Goal: Task Accomplishment & Management: Use online tool/utility

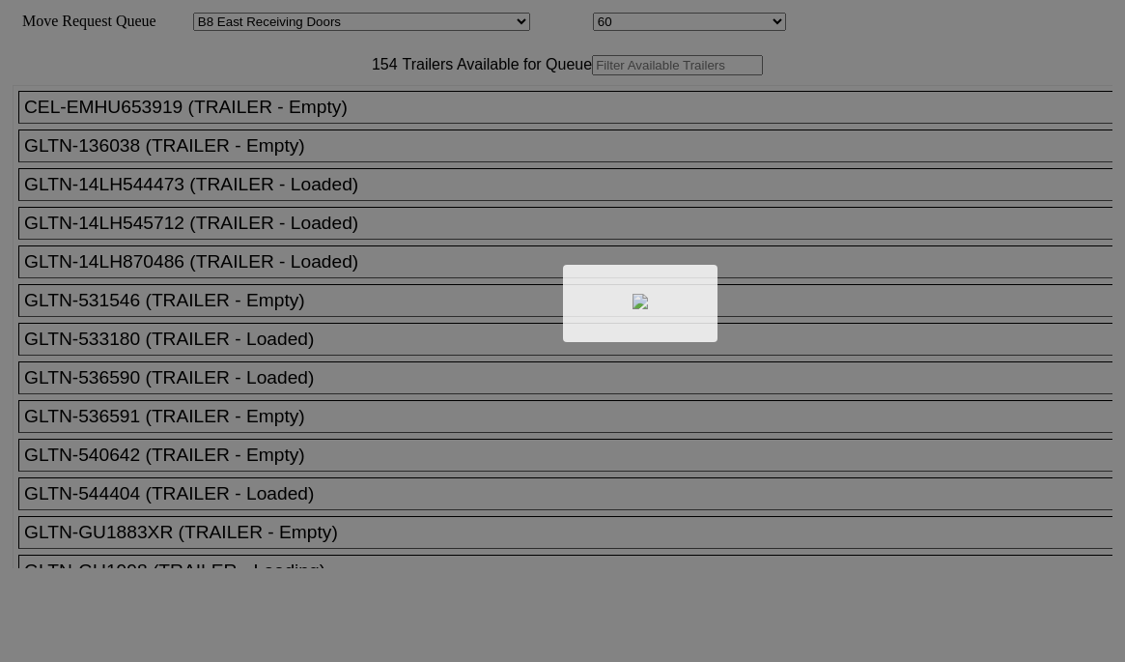
select select "536"
select select "8228"
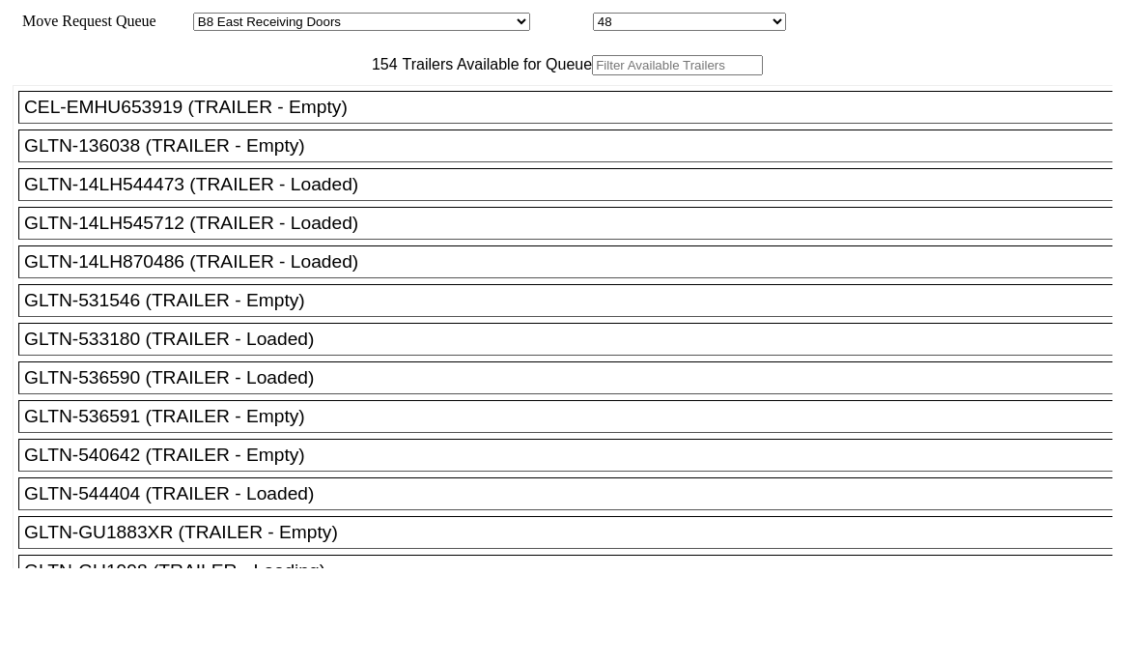
click at [592, 75] on input "text" at bounding box center [677, 65] width 171 height 20
paste input "190393"
type input "190393"
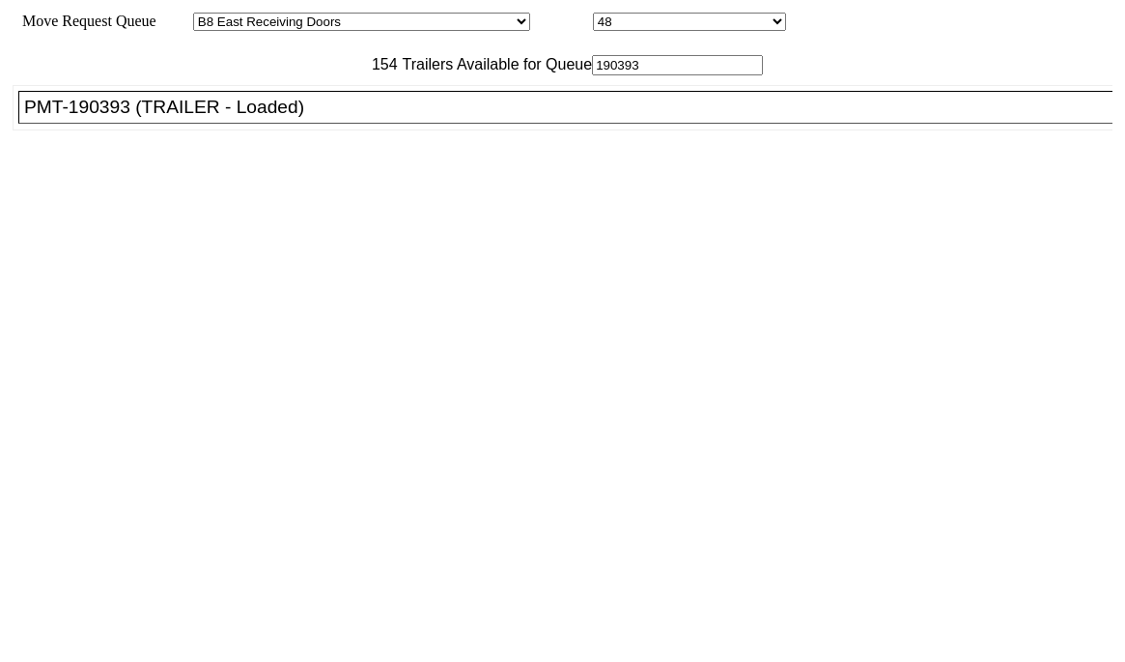
click at [279, 118] on div "PMT-190393 (TRAILER - Loaded)" at bounding box center [574, 107] width 1100 height 21
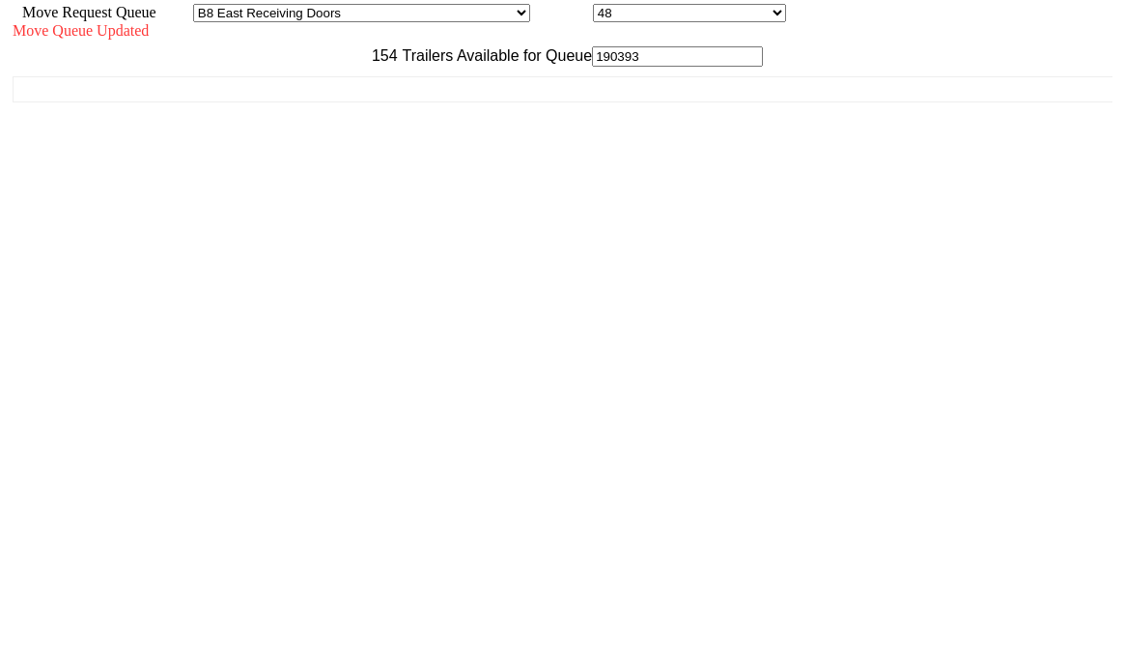
scroll to position [17, 0]
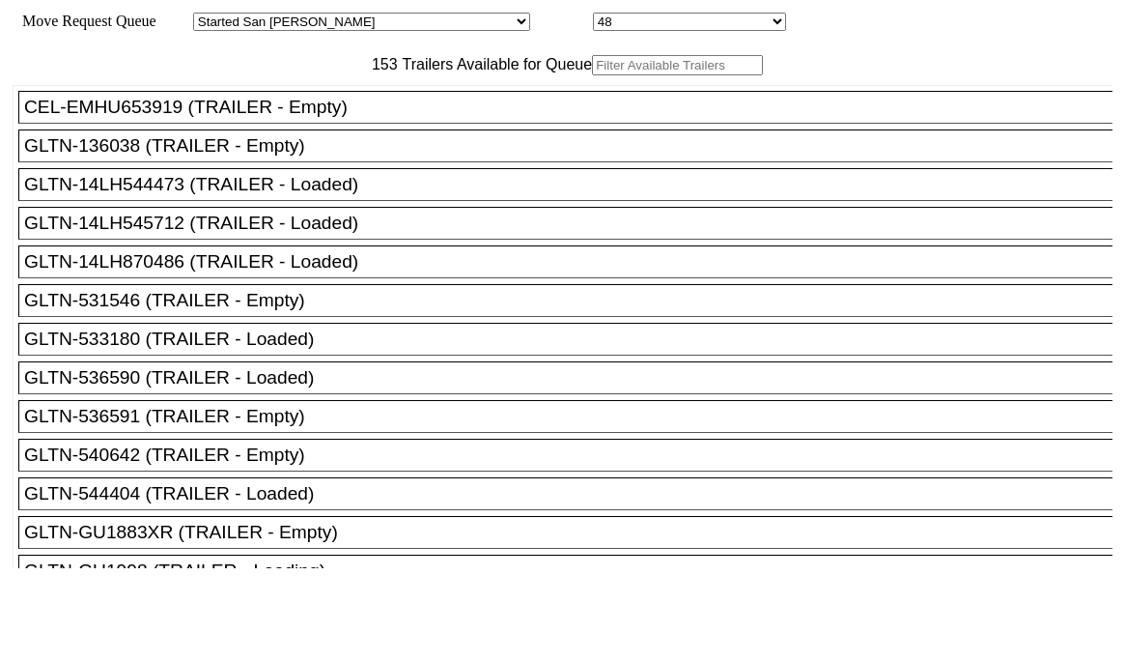
click at [592, 75] on input "text" at bounding box center [677, 65] width 171 height 20
paste input "HAMU1260516"
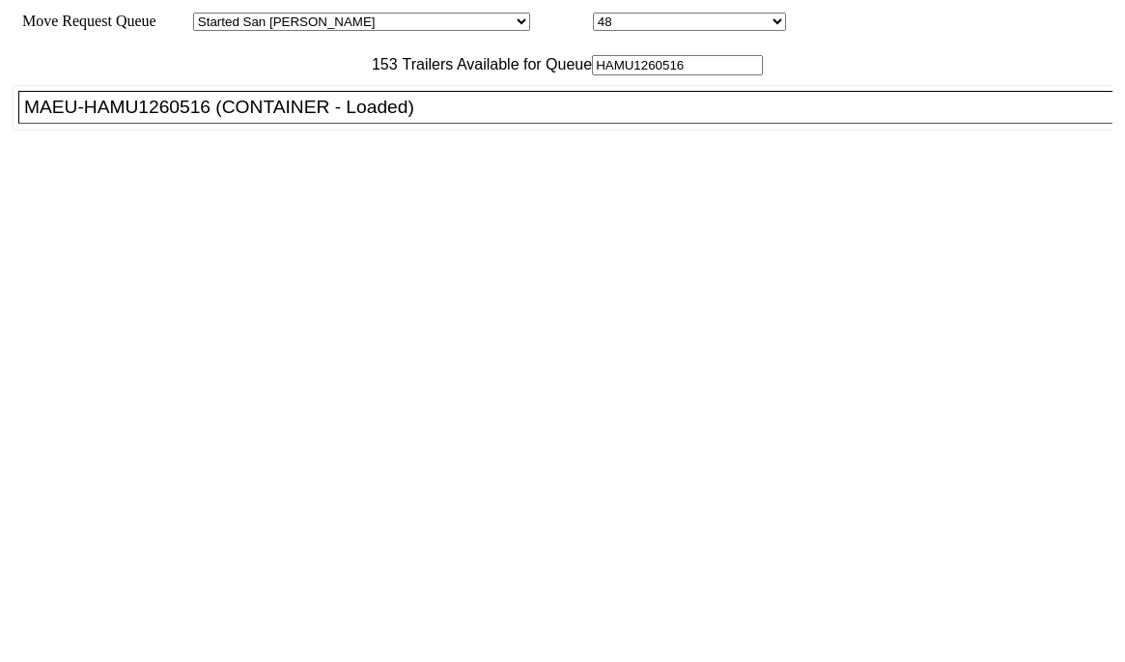
type input "HAMU1260516"
click at [302, 118] on div "MAEU-HAMU1260516 (CONTAINER - Loaded)" at bounding box center [574, 107] width 1100 height 21
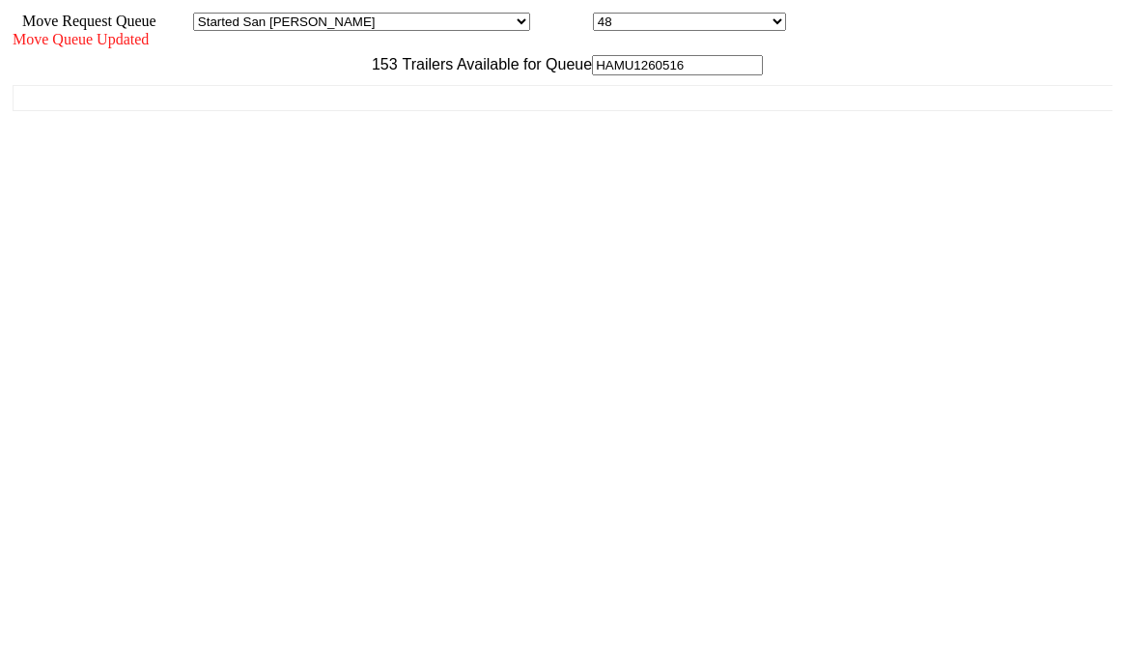
scroll to position [17, 0]
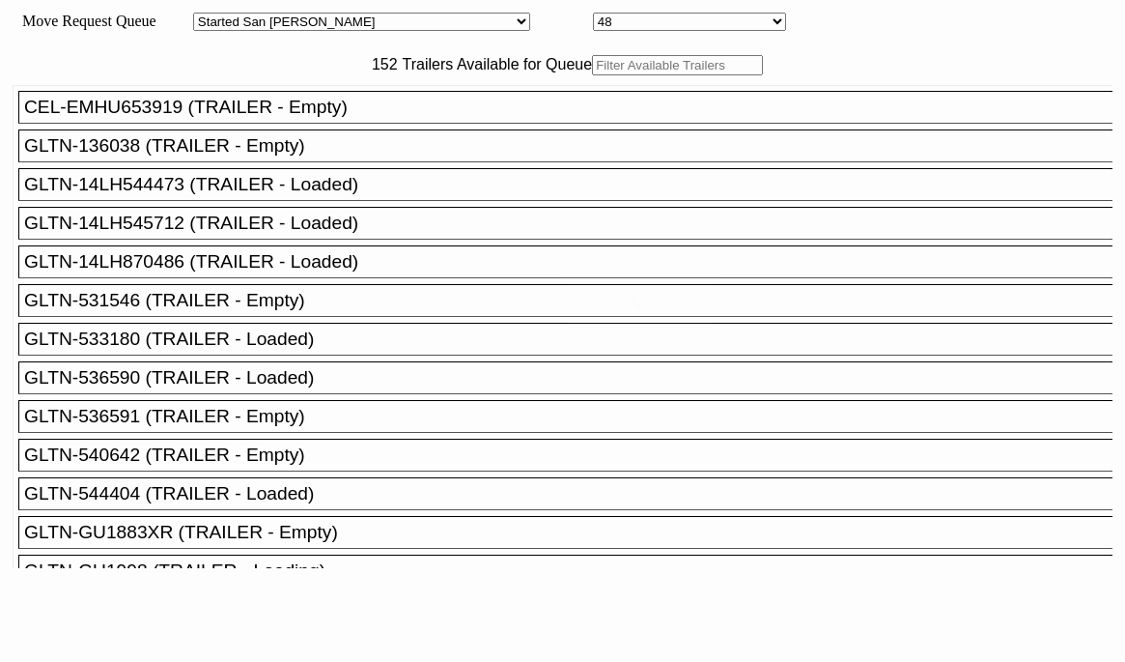
click at [592, 75] on input "text" at bounding box center [677, 65] width 171 height 20
paste input "151466"
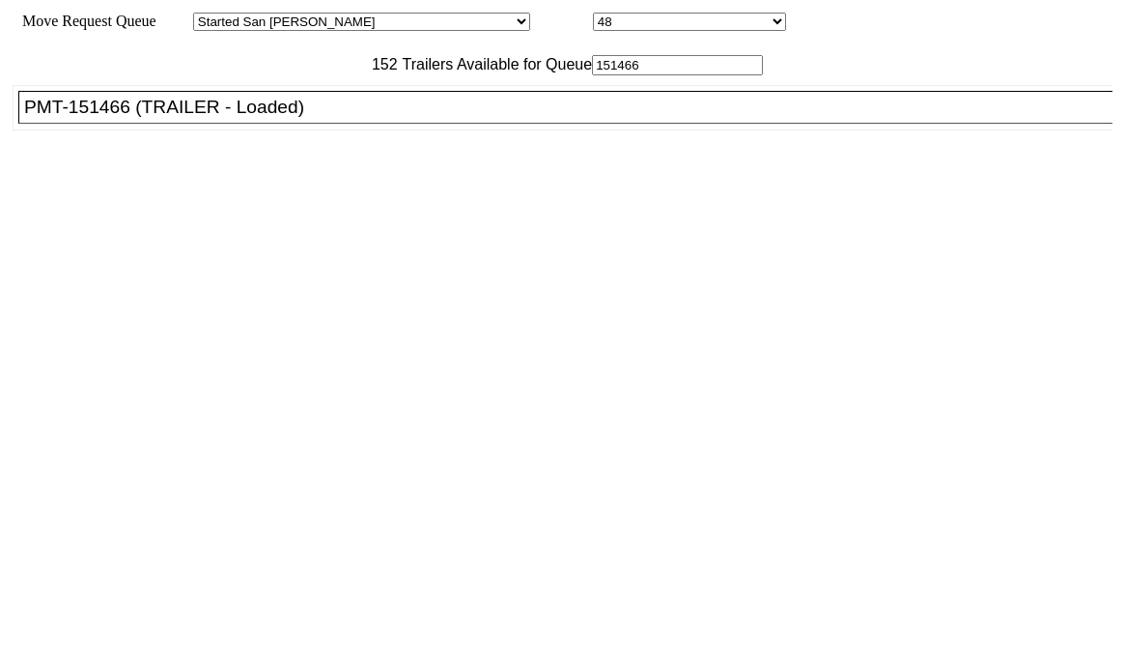
type input "151466"
click at [240, 118] on div "PMT-151466 (TRAILER - Loaded)" at bounding box center [574, 107] width 1100 height 21
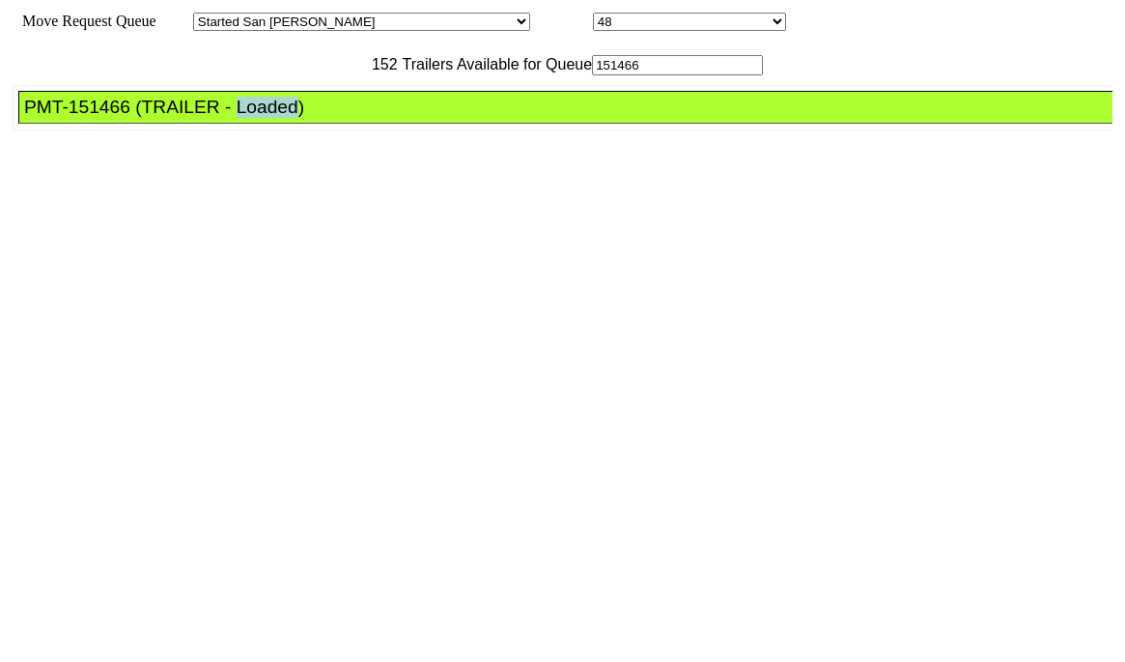
click at [240, 118] on div "PMT-151466 (TRAILER - Loaded)" at bounding box center [574, 107] width 1100 height 21
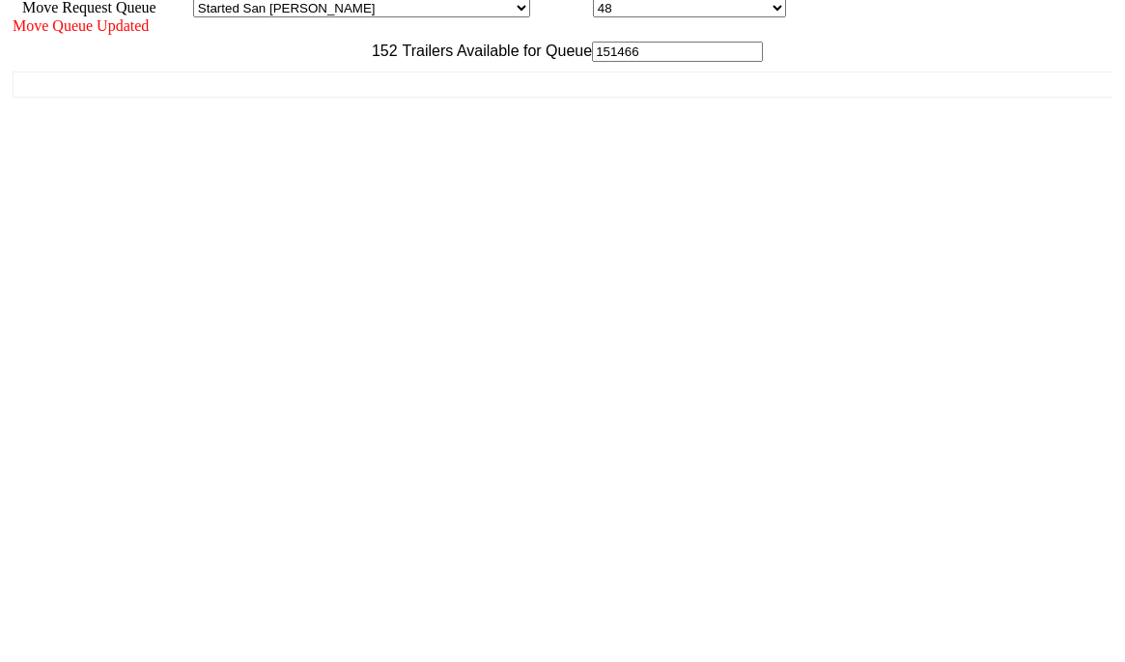
scroll to position [17, 0]
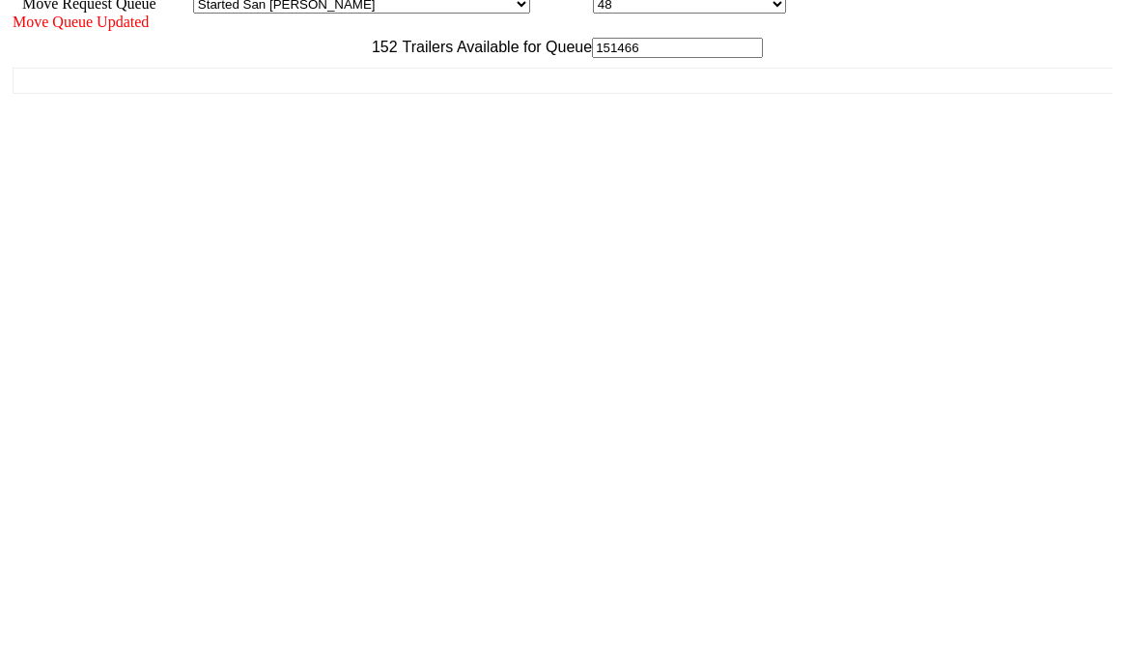
click at [931, 622] on div "Move Queue Updated 152 Trailers Available for Queue 151466 CEL-EMHU653919 (TRAI…" at bounding box center [563, 318] width 1100 height 609
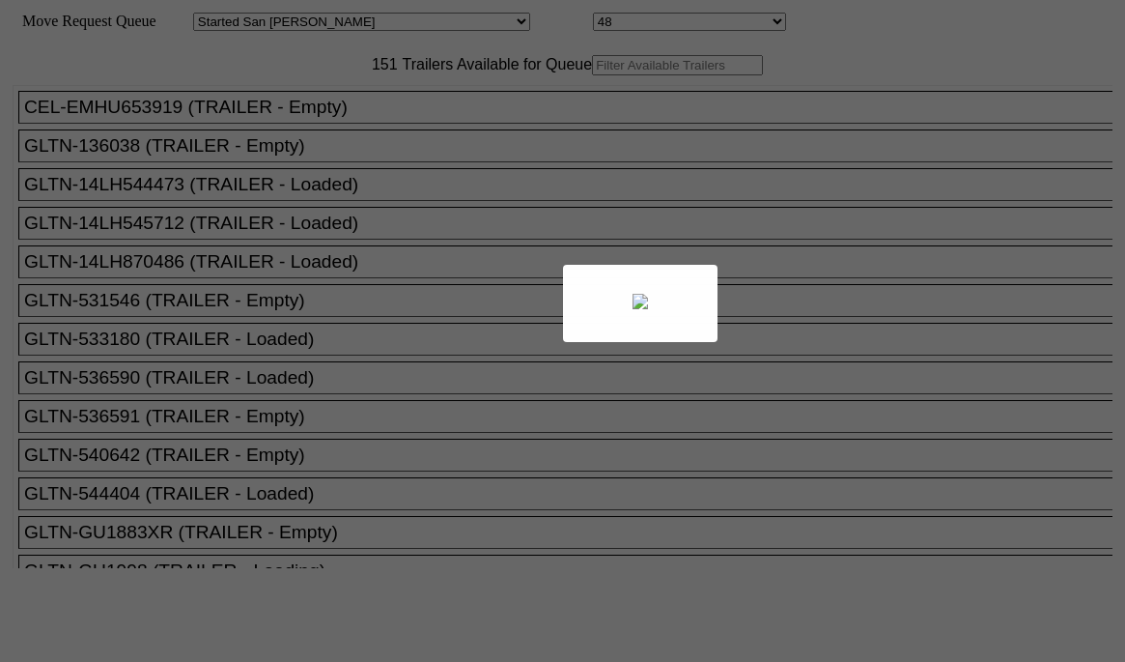
drag, startPoint x: 214, startPoint y: 114, endPoint x: 283, endPoint y: 97, distance: 70.8
click at [283, 97] on div at bounding box center [562, 331] width 1125 height 662
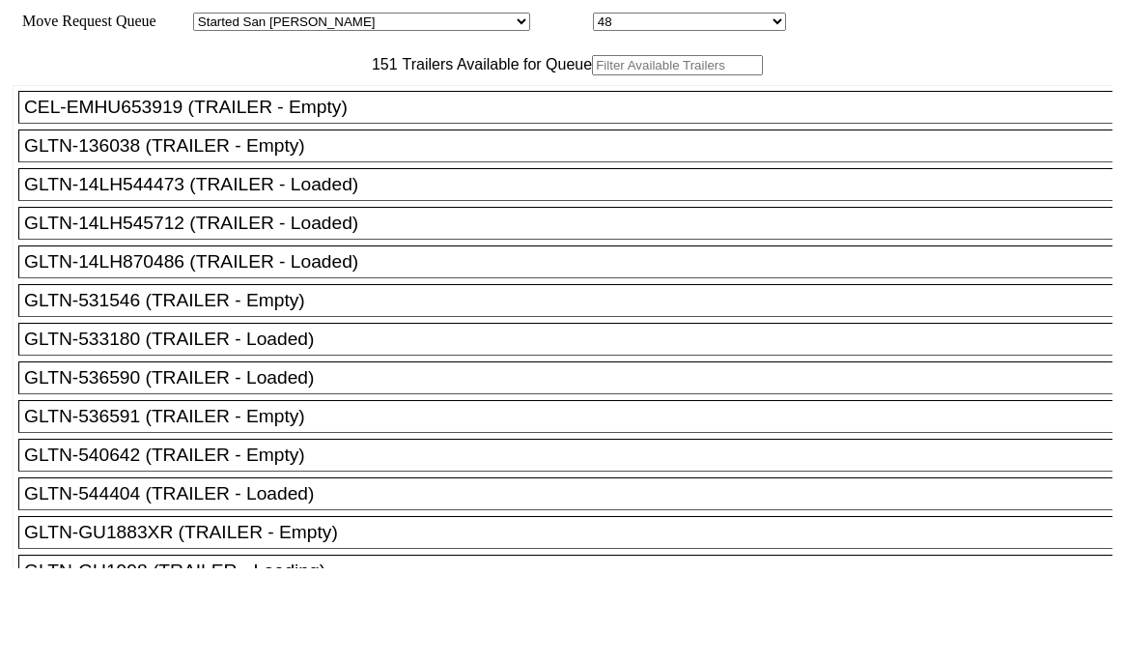
click at [592, 75] on input "text" at bounding box center [677, 65] width 171 height 20
paste input "HLBU2878854"
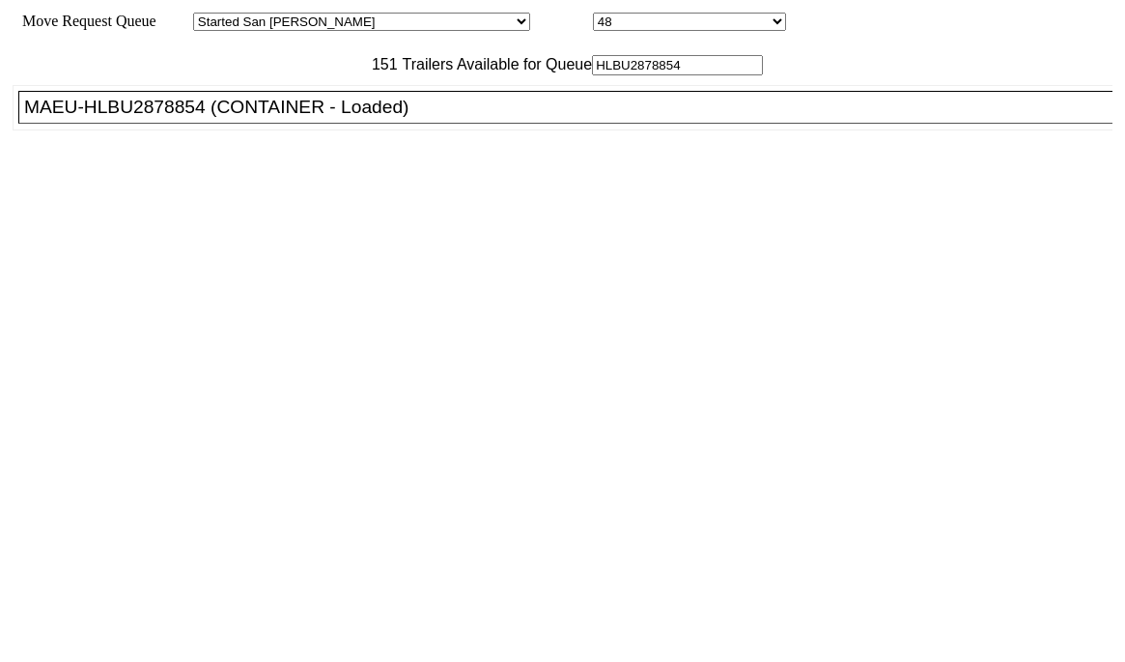
type input "HLBU2878854"
click at [281, 118] on div "MAEU-HLBU2878854 (CONTAINER - Loaded)" at bounding box center [574, 107] width 1100 height 21
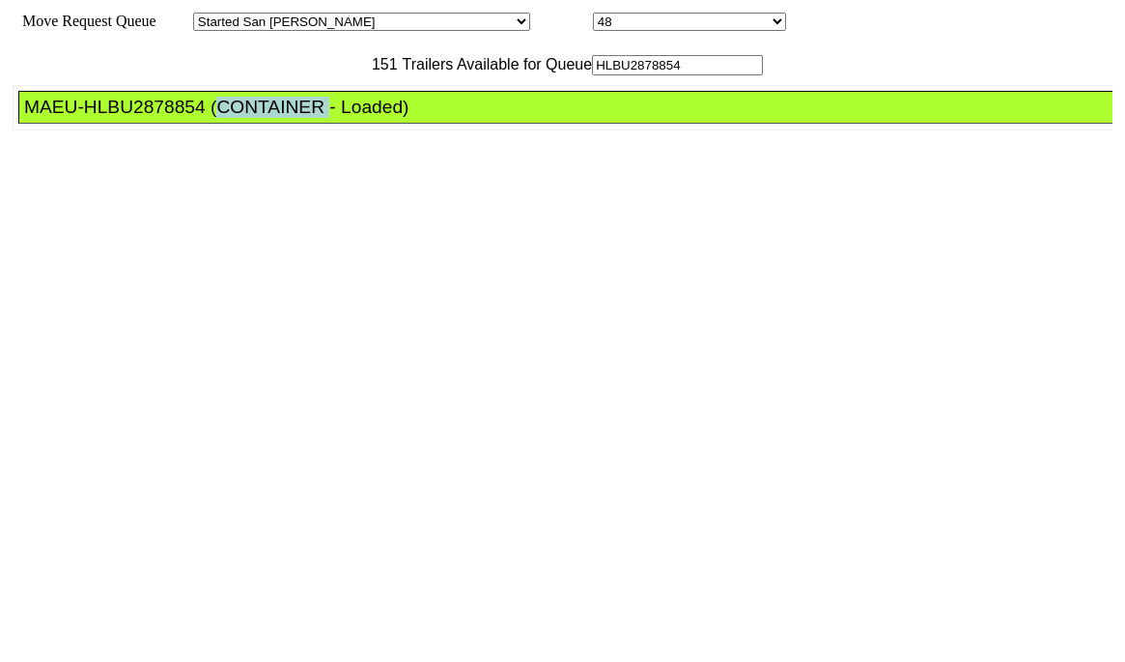
click at [281, 118] on div "MAEU-HLBU2878854 (CONTAINER - Loaded)" at bounding box center [574, 107] width 1100 height 21
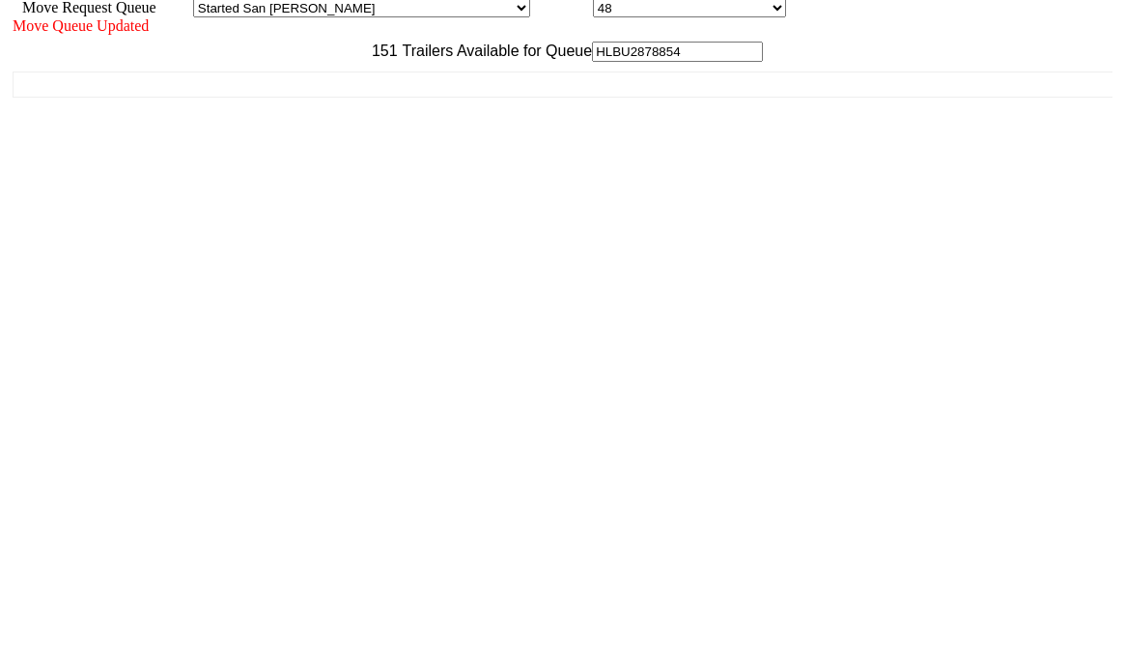
scroll to position [17, 0]
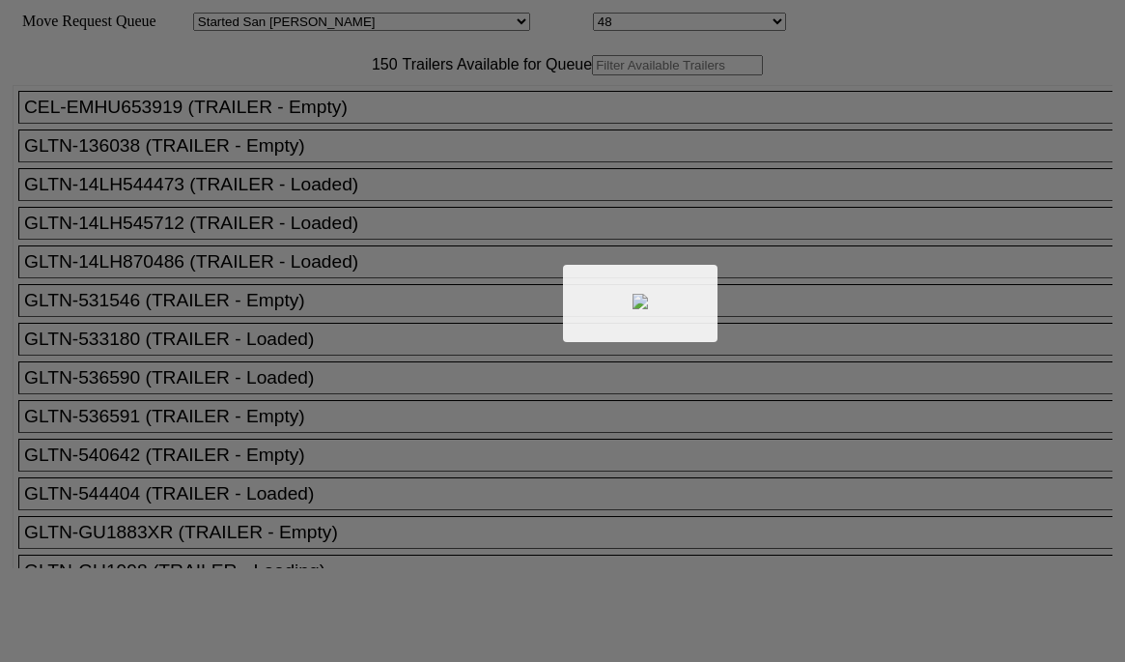
click at [399, 109] on div at bounding box center [562, 331] width 1125 height 662
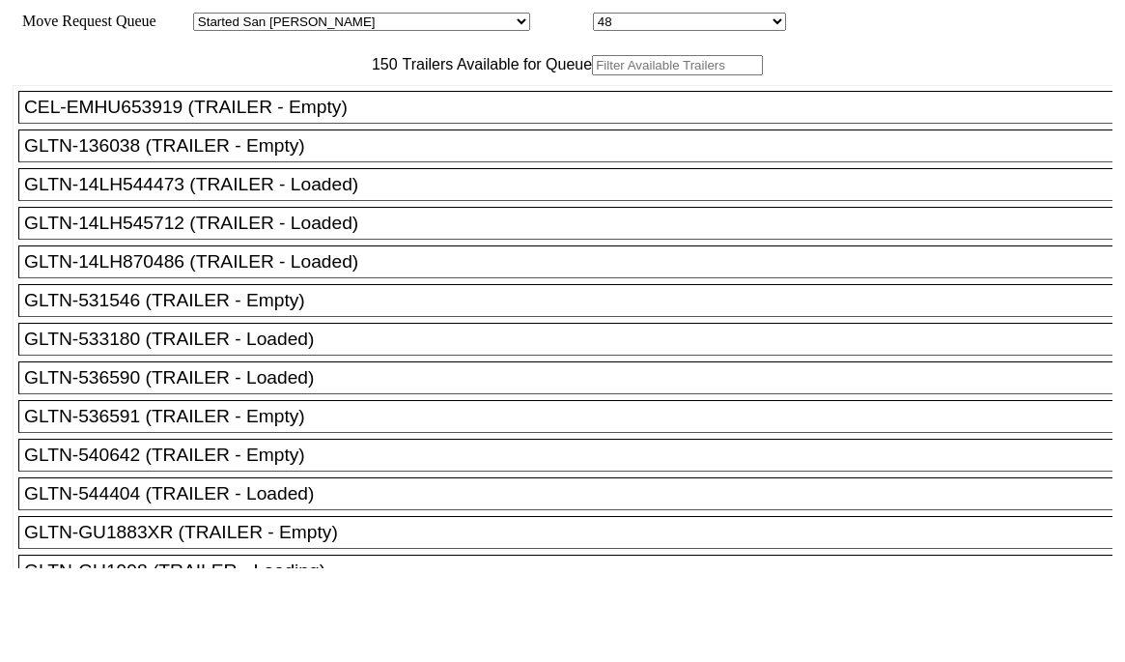
click at [592, 75] on input "text" at bounding box center [677, 65] width 171 height 20
paste input "HLBU2878854"
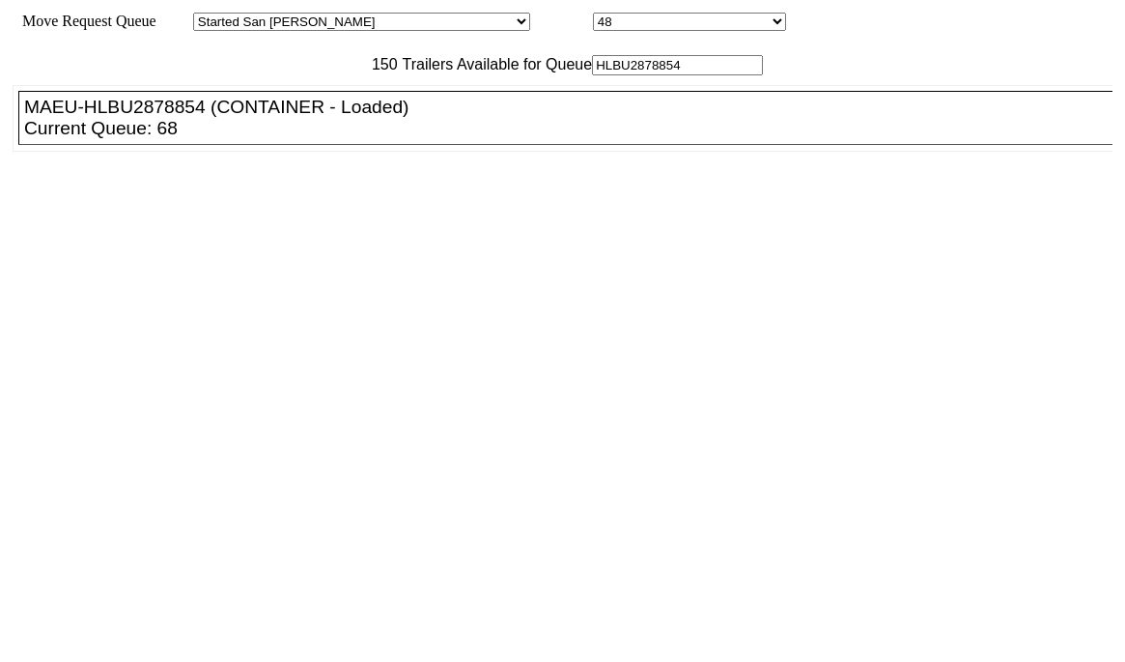
type input "HLBU2878854"
click at [315, 142] on ul "CEL-EMHU653919 (TRAILER - Empty) GLTN-136038 (TRAILER - Empty) GLTN-14LH544473 …" at bounding box center [564, 118] width 1102 height 67
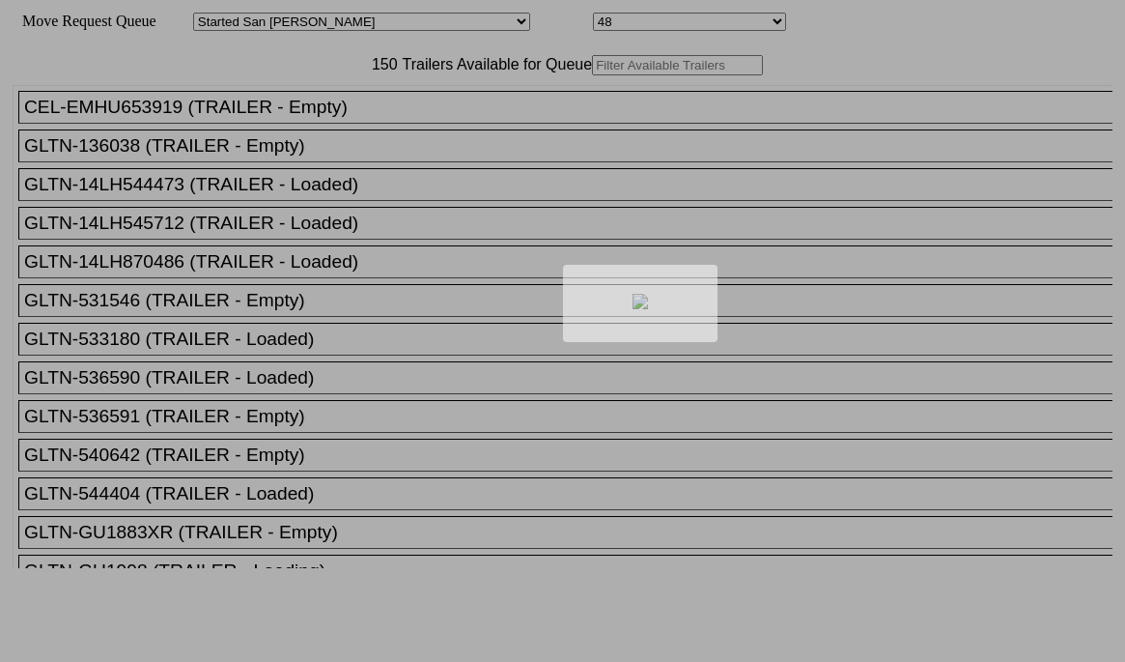
click at [298, 101] on div at bounding box center [562, 331] width 1125 height 662
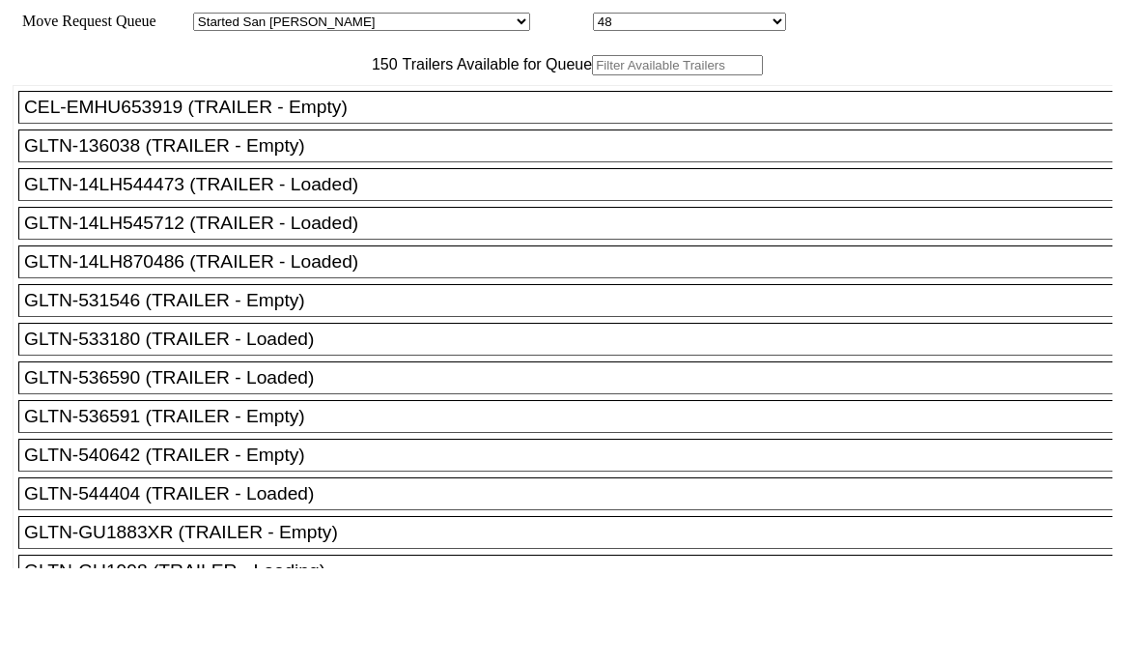
click at [592, 75] on input "text" at bounding box center [677, 65] width 171 height 20
paste input "MSKU6810698"
type input "MSKU6810698"
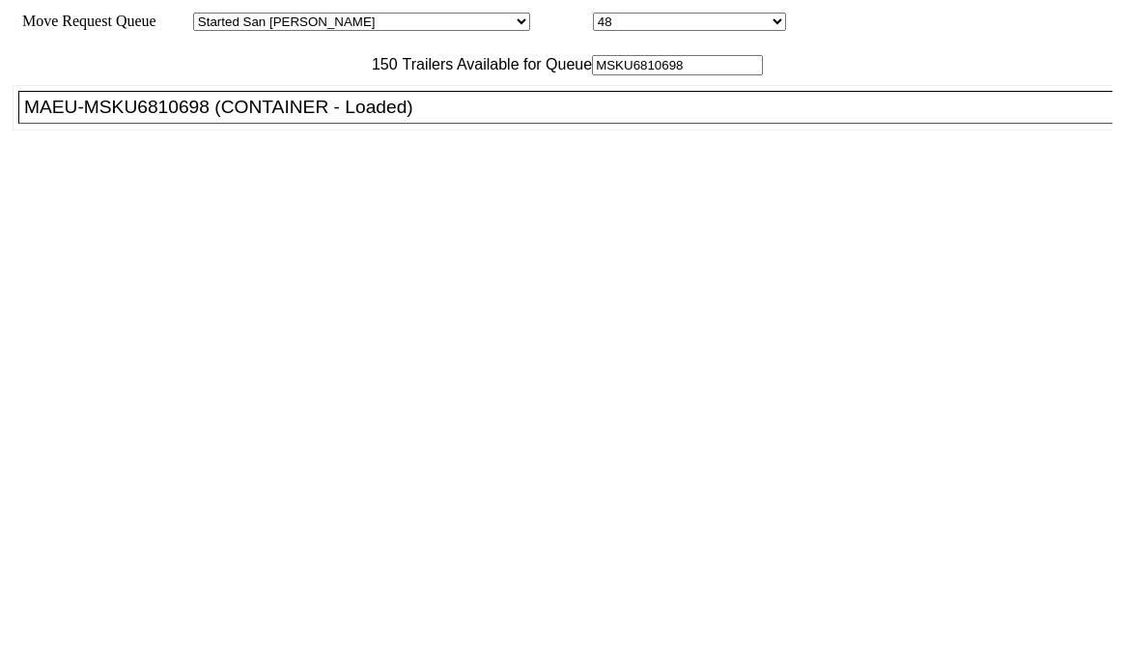
click at [299, 118] on div "MAEU-MSKU6810698 (CONTAINER - Loaded)" at bounding box center [574, 107] width 1100 height 21
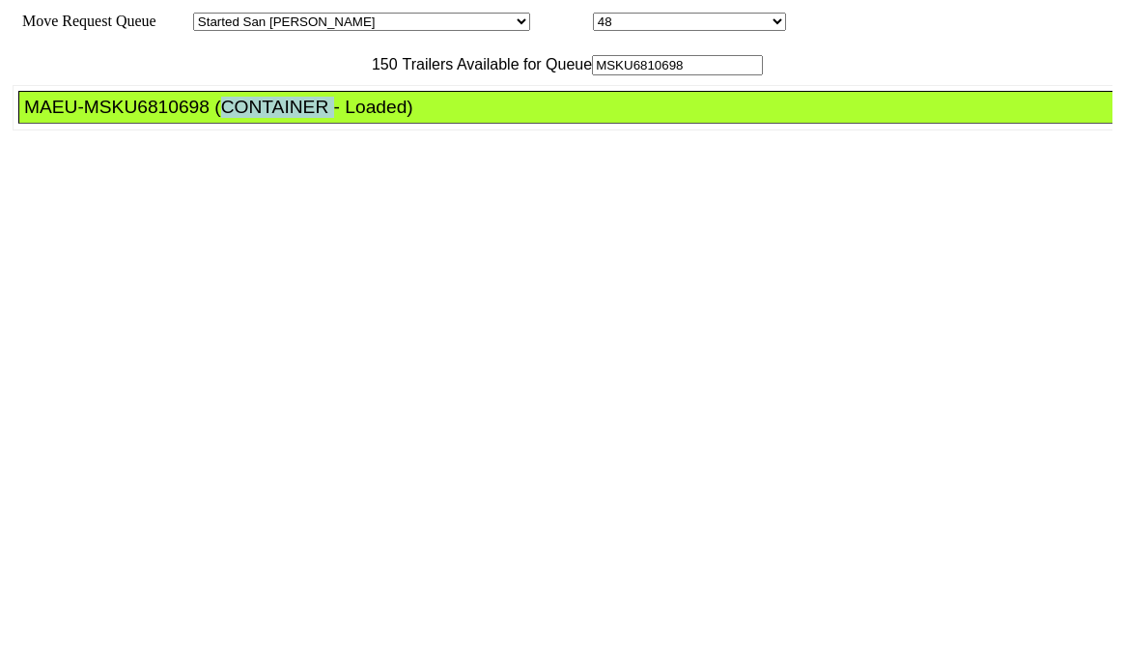
click at [299, 118] on div "MAEU-MSKU6810698 (CONTAINER - Loaded)" at bounding box center [574, 107] width 1100 height 21
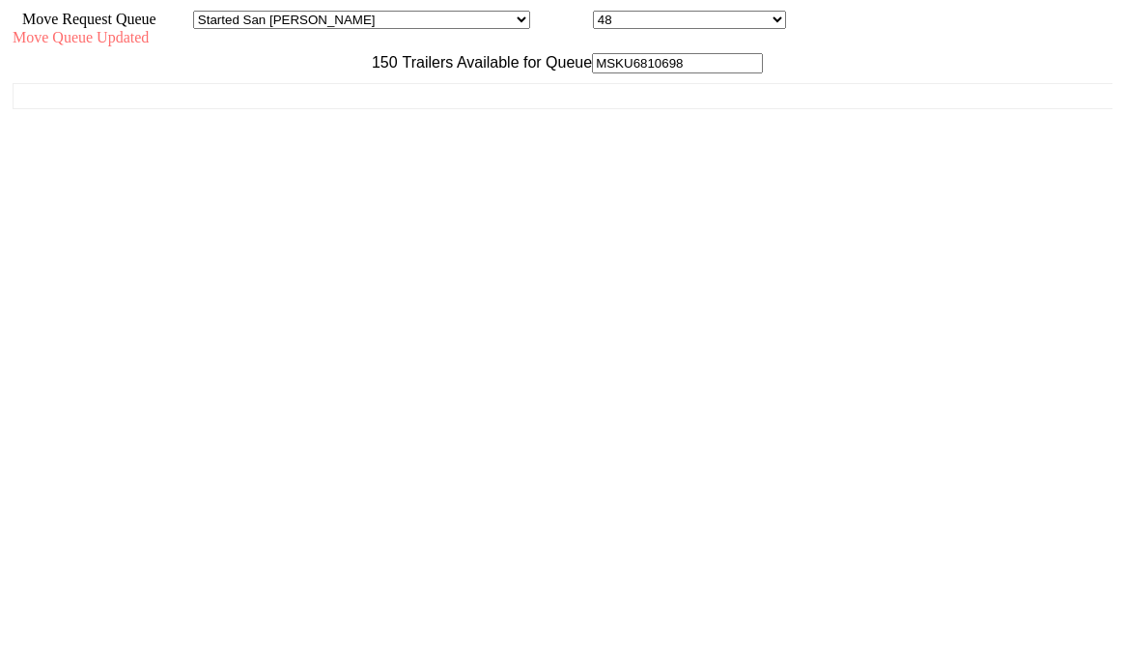
scroll to position [17, 0]
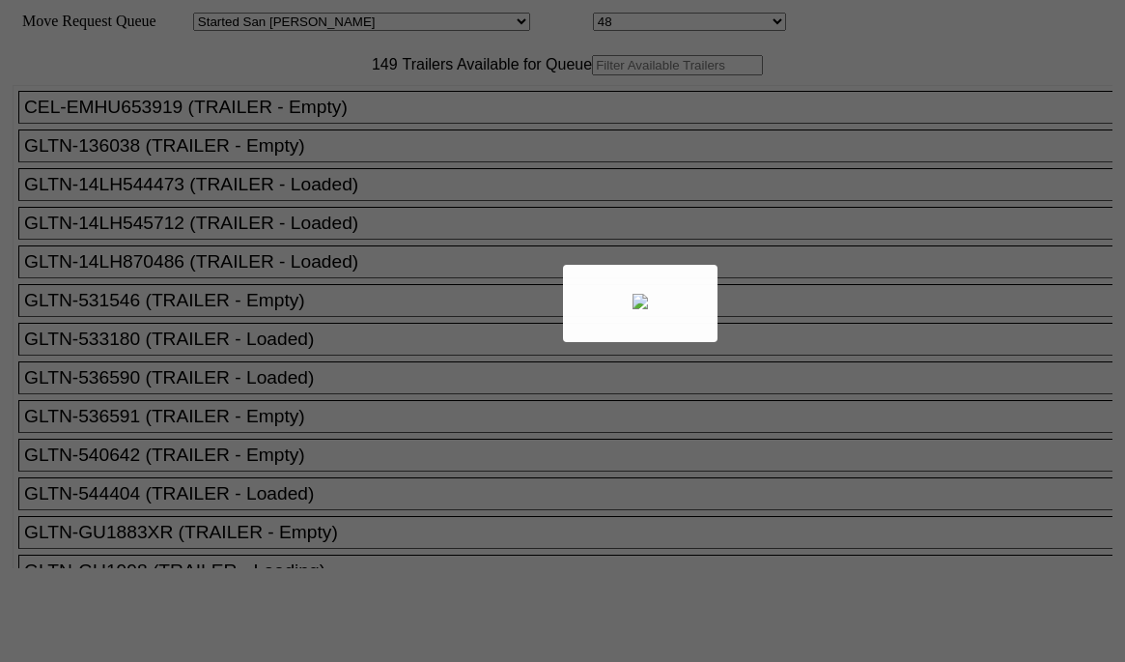
click at [746, 158] on div at bounding box center [562, 331] width 1125 height 662
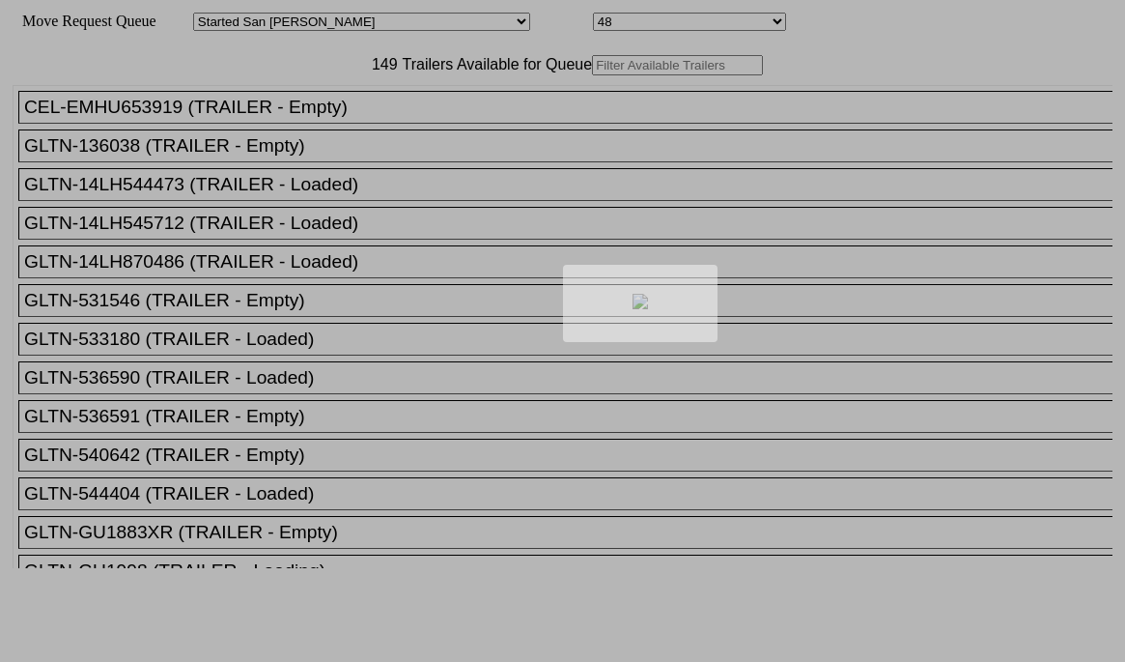
click at [746, 158] on div at bounding box center [562, 331] width 1125 height 662
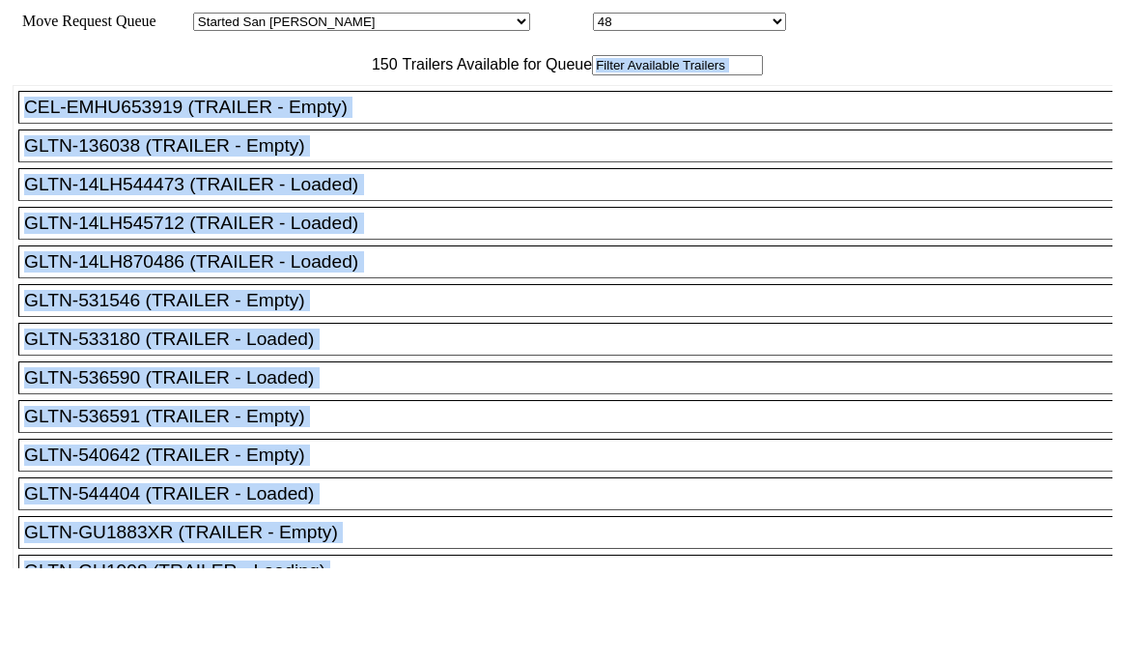
click at [592, 75] on input "text" at bounding box center [677, 65] width 171 height 20
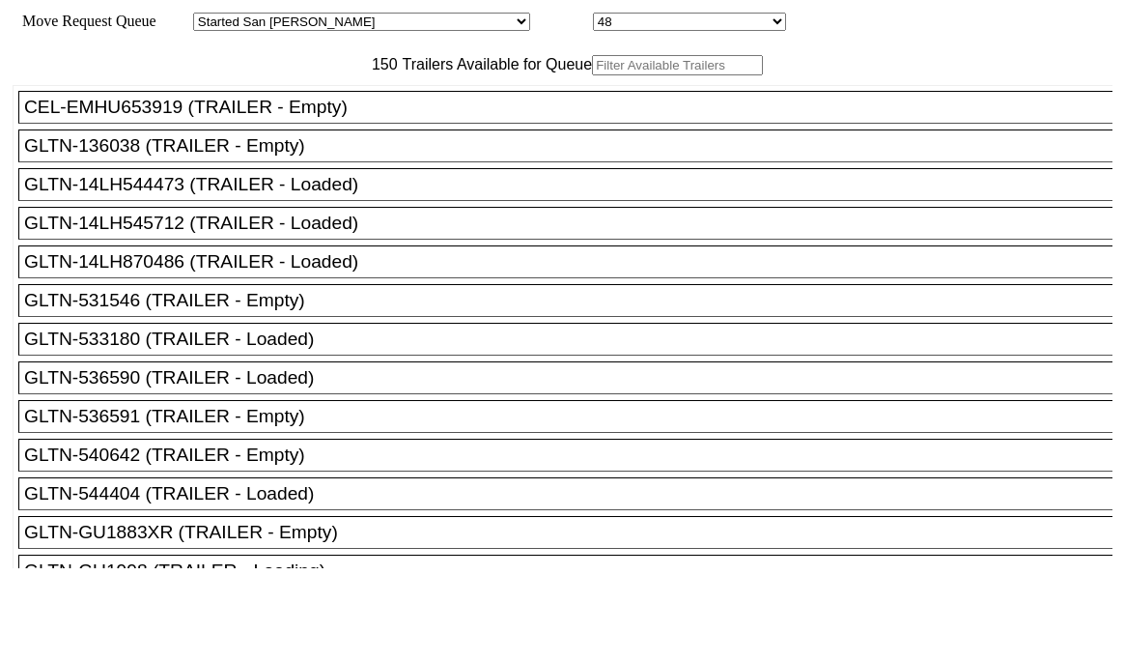
paste input "415597"
type input "415597"
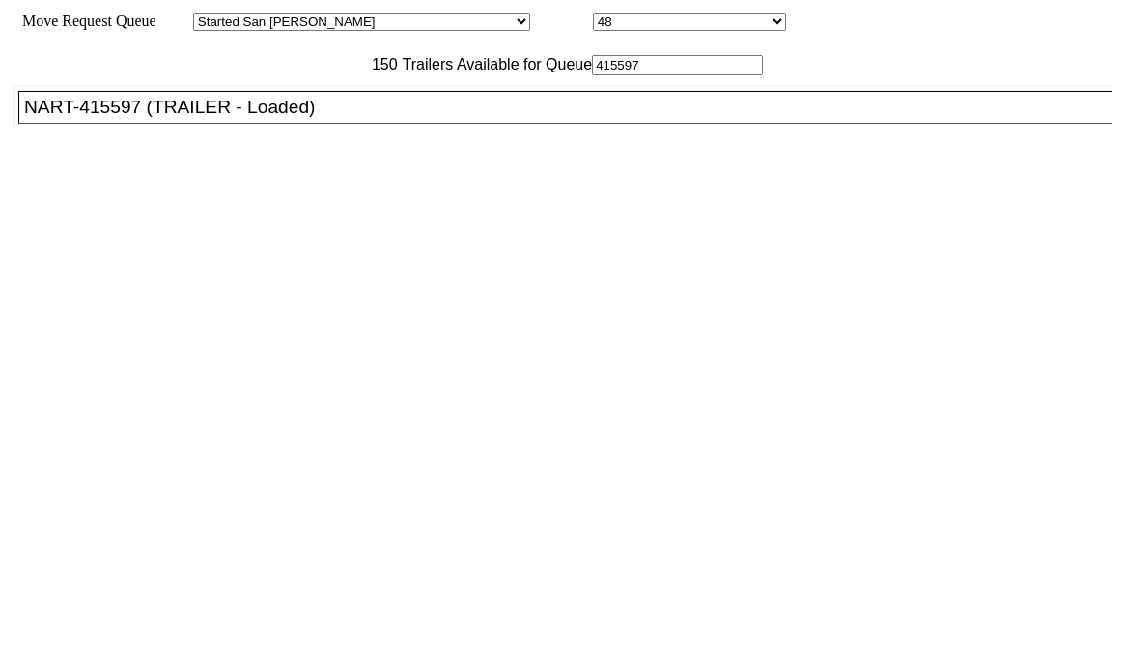
click at [273, 118] on div "NART-415597 (TRAILER - Loaded)" at bounding box center [574, 107] width 1100 height 21
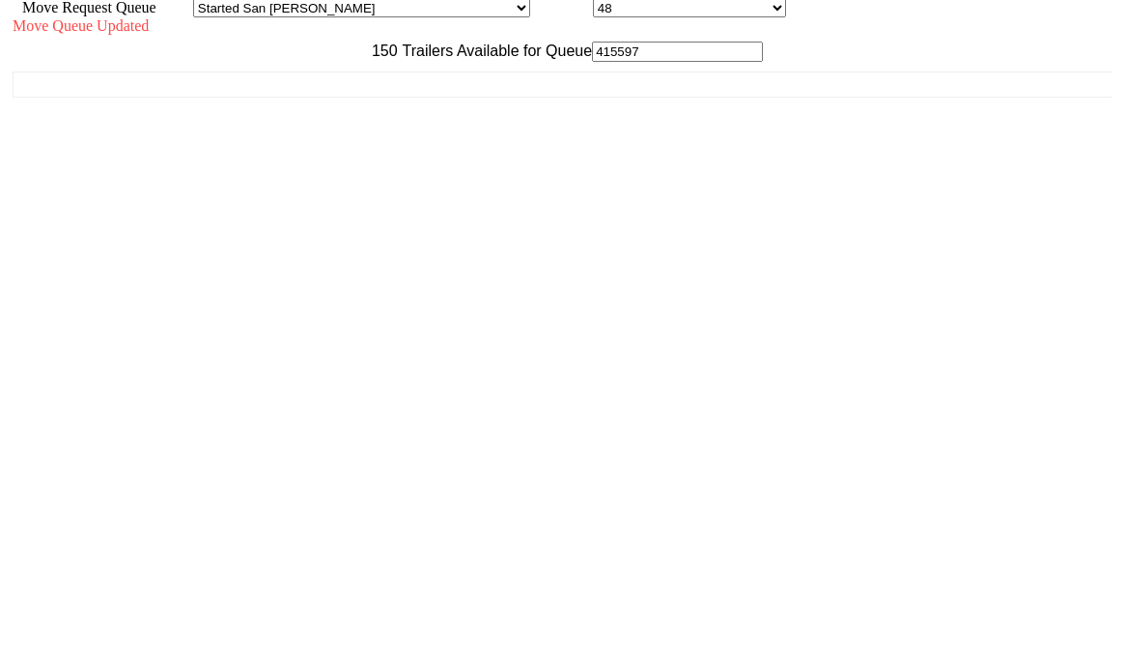
scroll to position [17, 0]
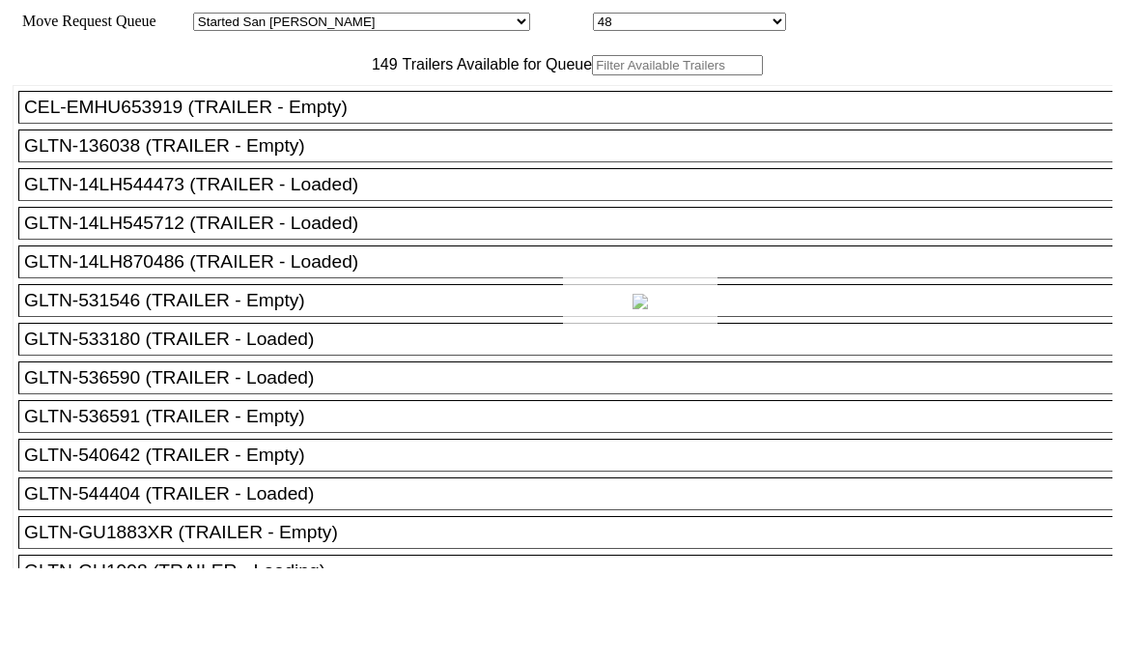
click at [854, 179] on div at bounding box center [562, 331] width 1125 height 662
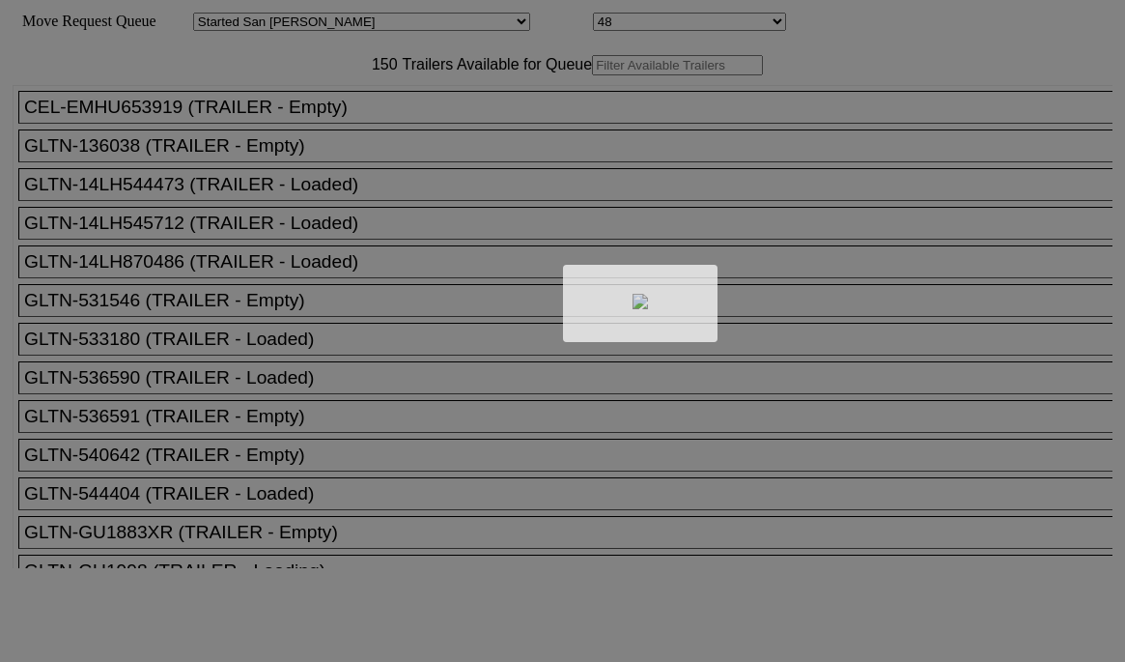
click at [335, 120] on div at bounding box center [562, 331] width 1125 height 662
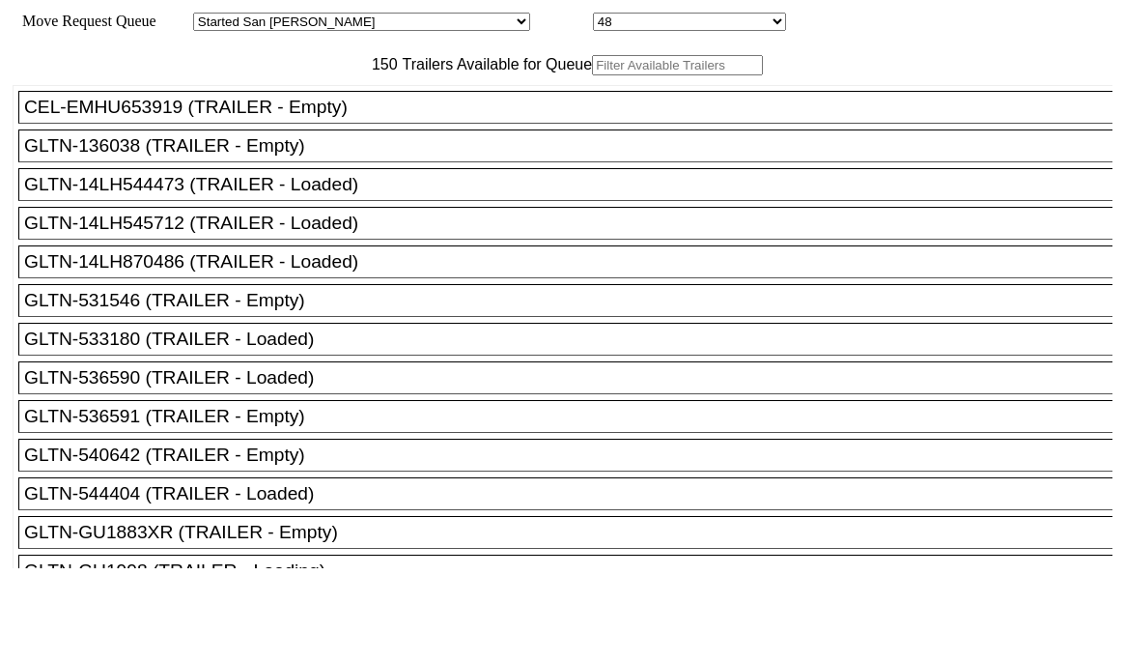
click at [592, 75] on input "text" at bounding box center [677, 65] width 171 height 20
paste input "190393"
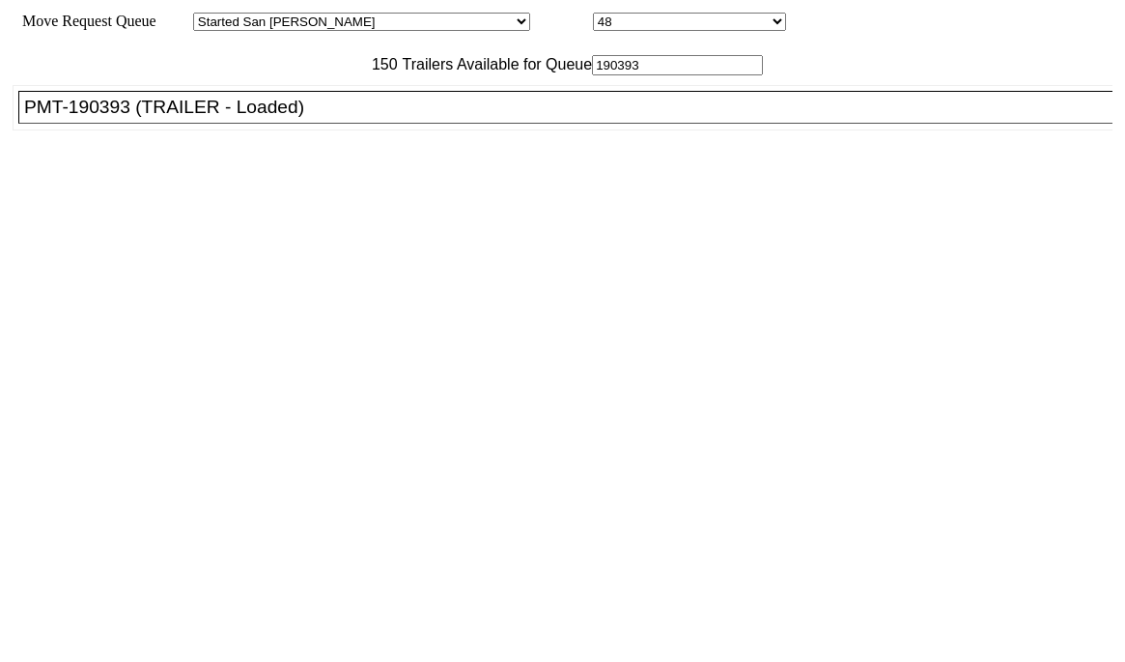
type input "190393"
click at [281, 118] on div "PMT-190393 (TRAILER - Loaded)" at bounding box center [574, 107] width 1100 height 21
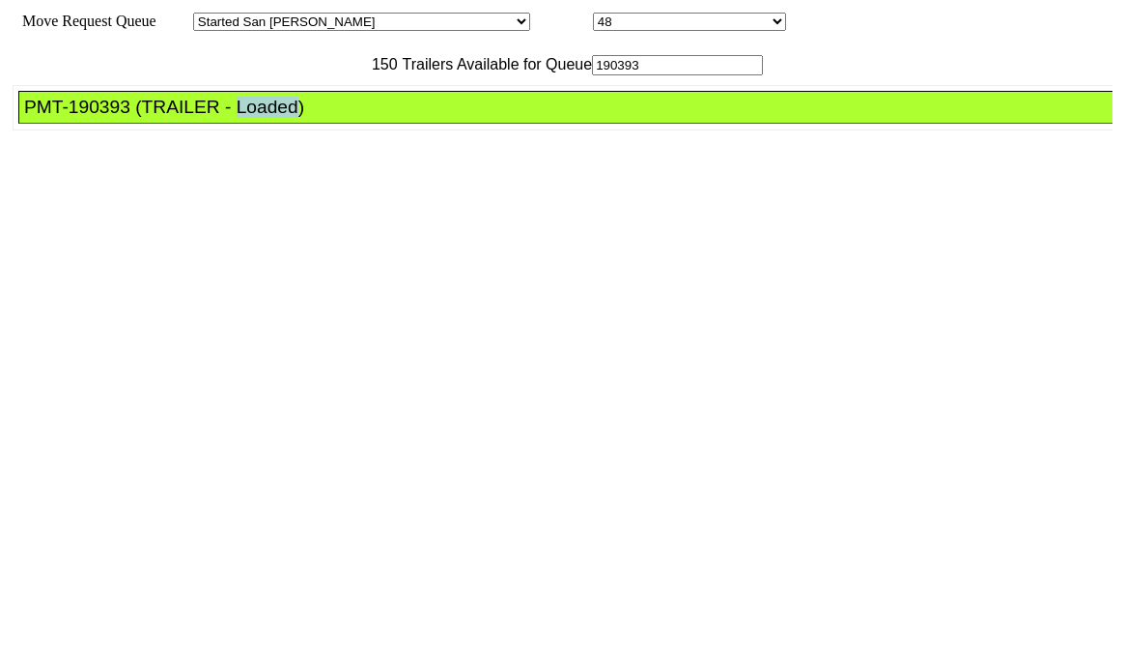
click at [281, 118] on div "PMT-190393 (TRAILER - Loaded)" at bounding box center [574, 107] width 1100 height 21
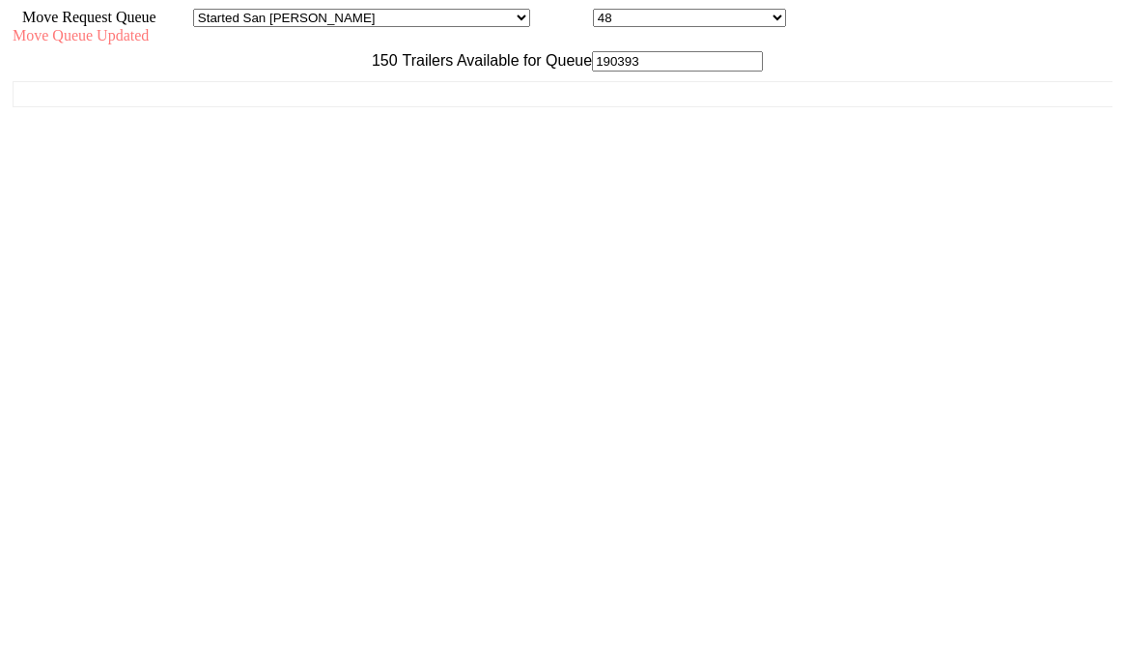
scroll to position [17, 0]
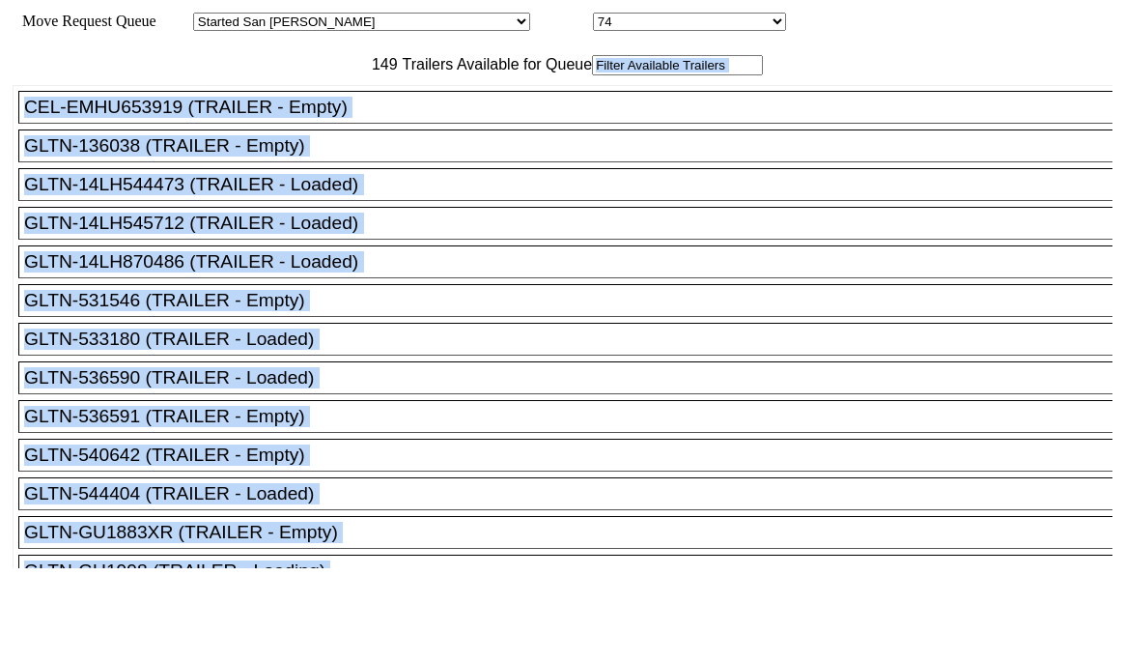
click at [592, 75] on input "text" at bounding box center [677, 65] width 171 height 20
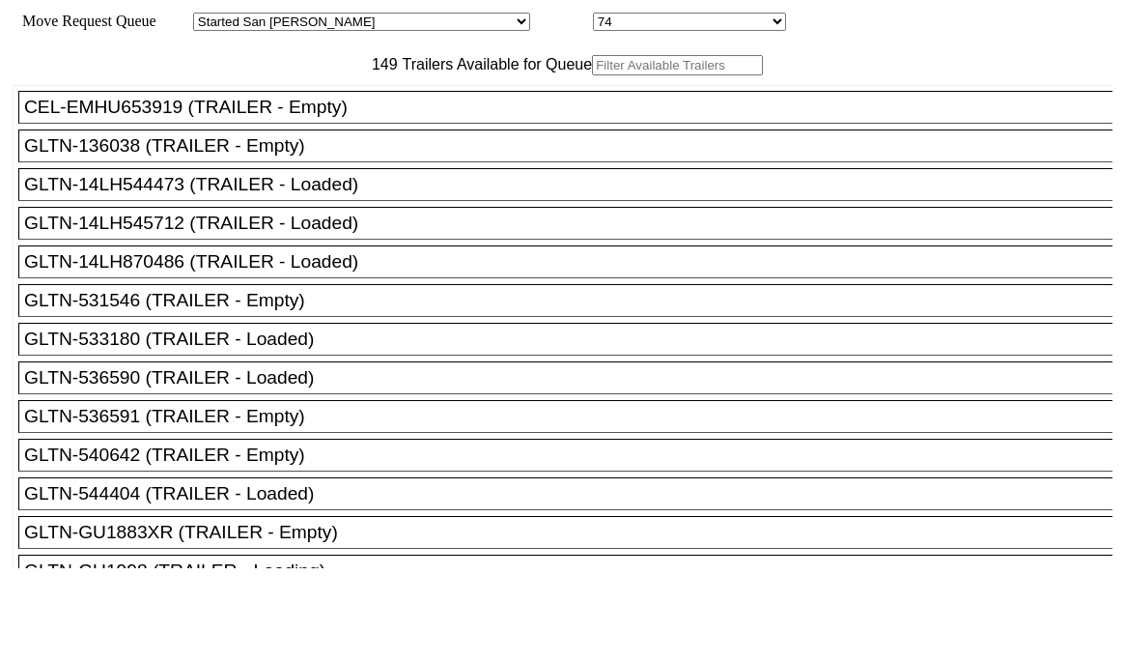
paste input "150931"
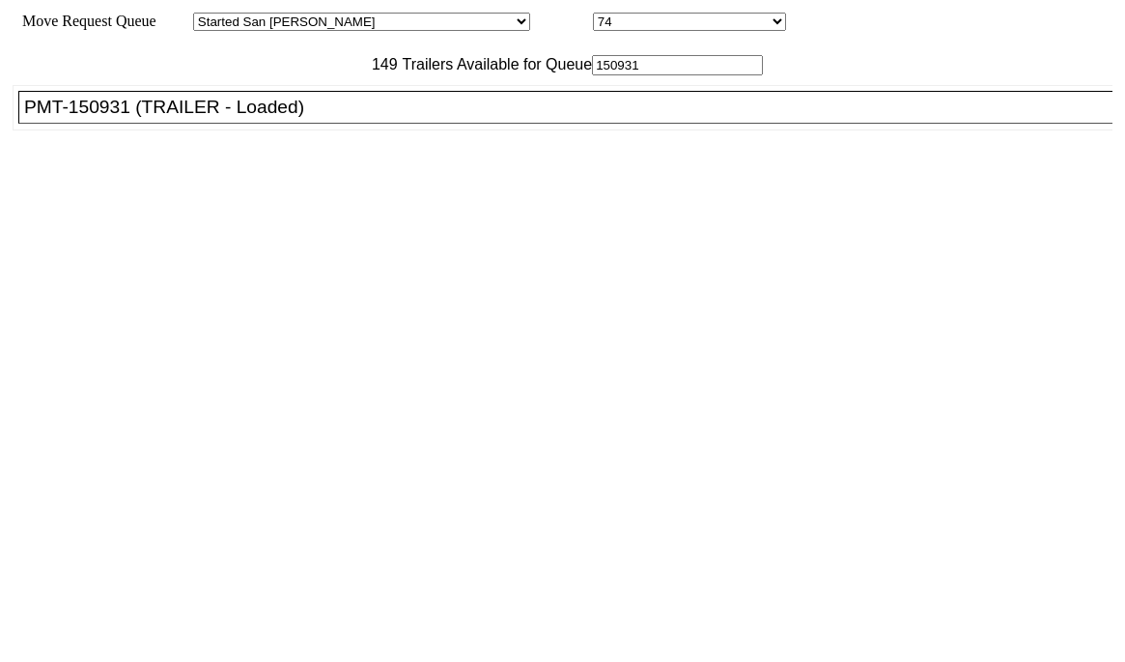
type input "150931"
click at [329, 118] on div "PMT-150931 (TRAILER - Loaded)" at bounding box center [574, 107] width 1100 height 21
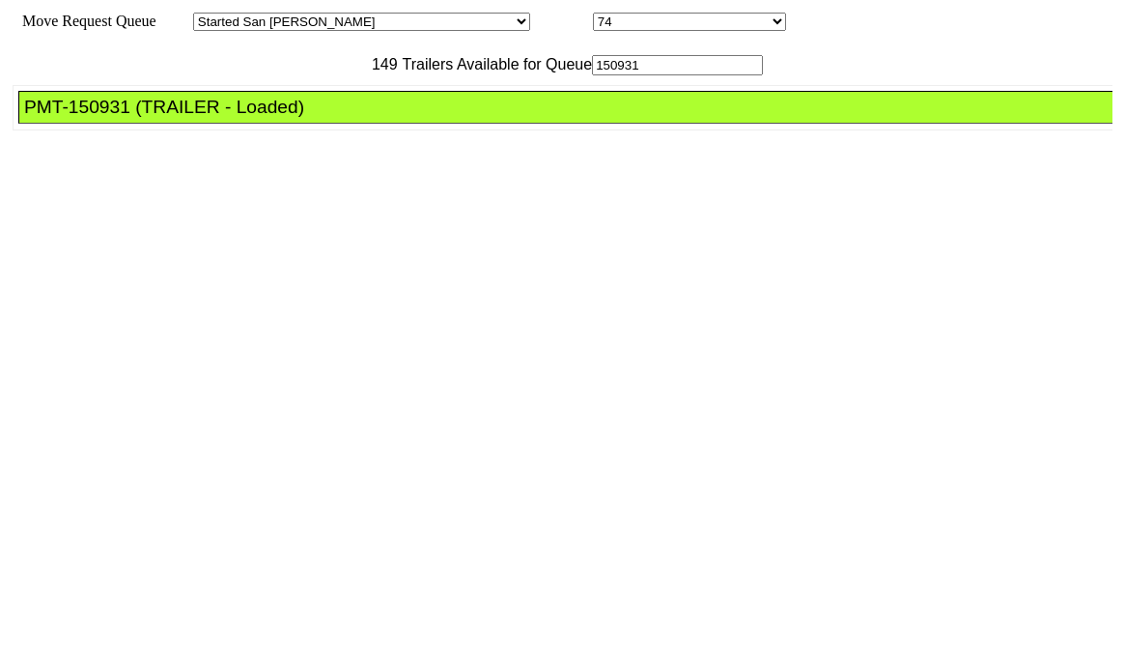
click at [329, 118] on div "PMT-150931 (TRAILER - Loaded)" at bounding box center [574, 107] width 1100 height 21
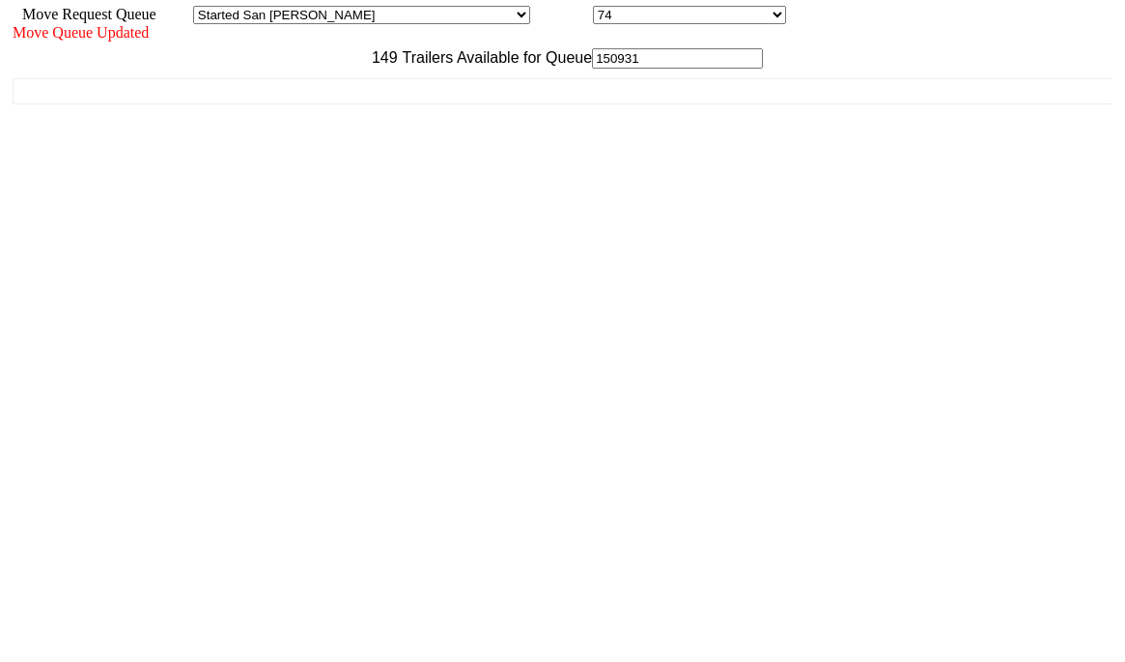
scroll to position [17, 0]
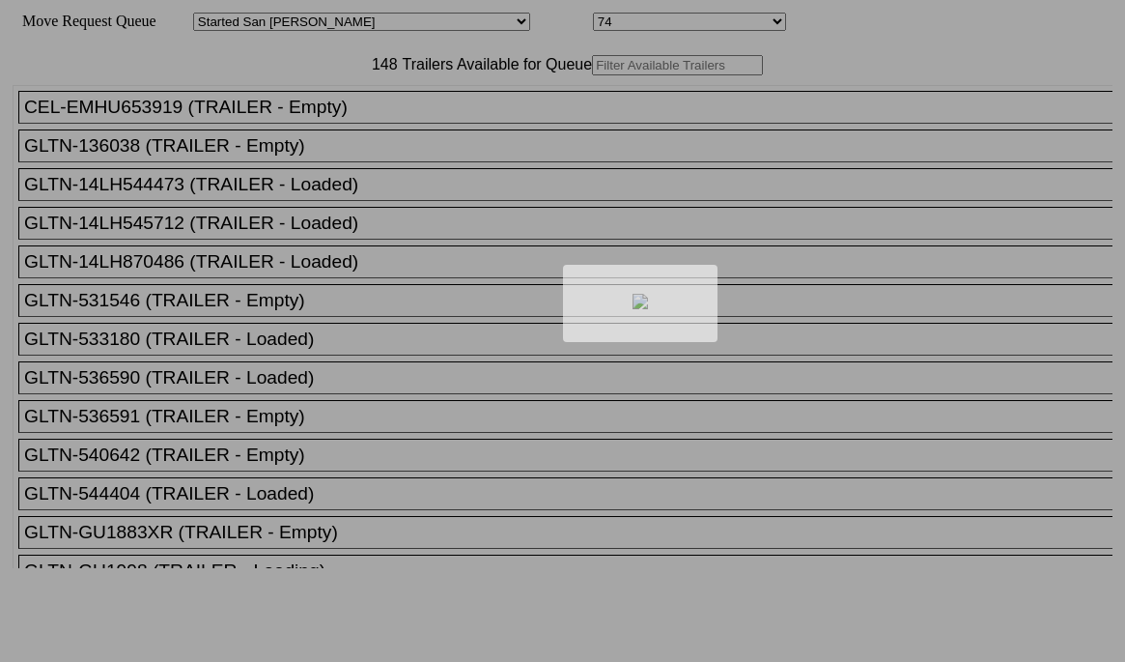
click at [377, 101] on div at bounding box center [562, 331] width 1125 height 662
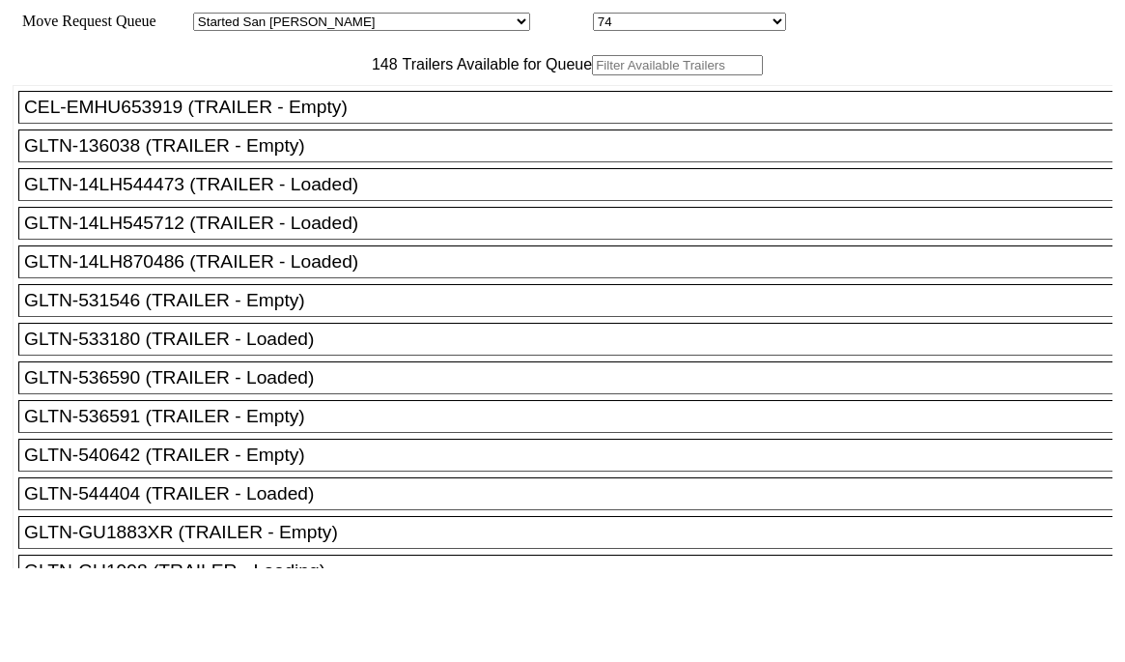
click at [592, 75] on input "text" at bounding box center [677, 65] width 171 height 20
paste input "251370"
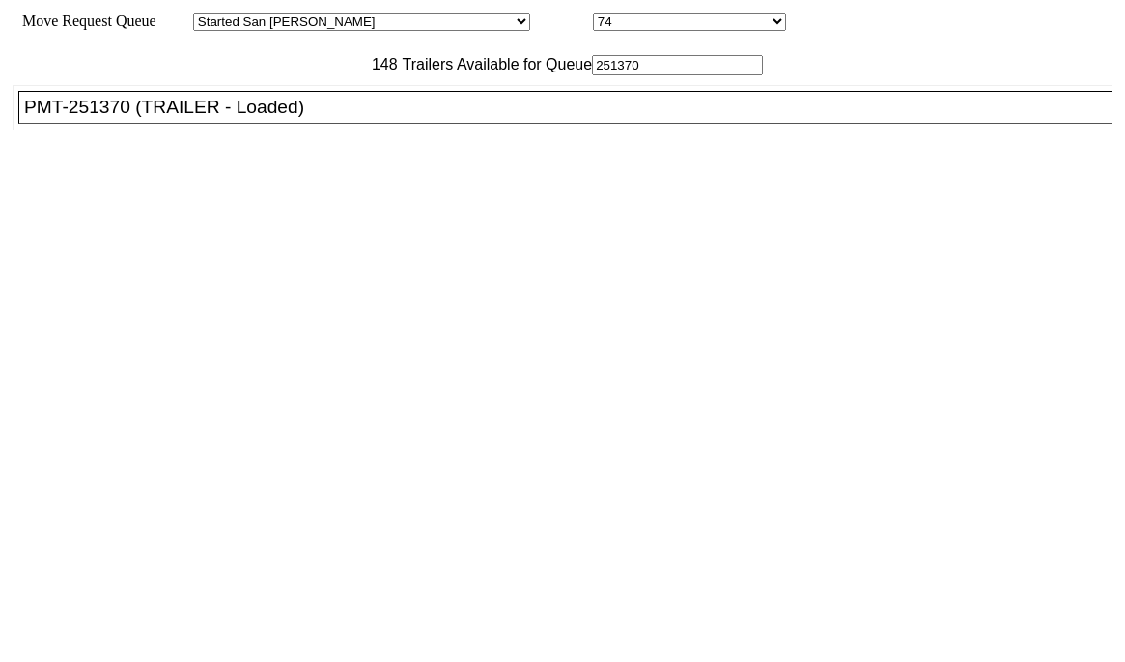
type input "251370"
drag, startPoint x: 373, startPoint y: 111, endPoint x: 318, endPoint y: 145, distance: 64.6
click at [318, 124] on li "PMT-251370 (TRAILER - Loaded)" at bounding box center [574, 107] width 1112 height 33
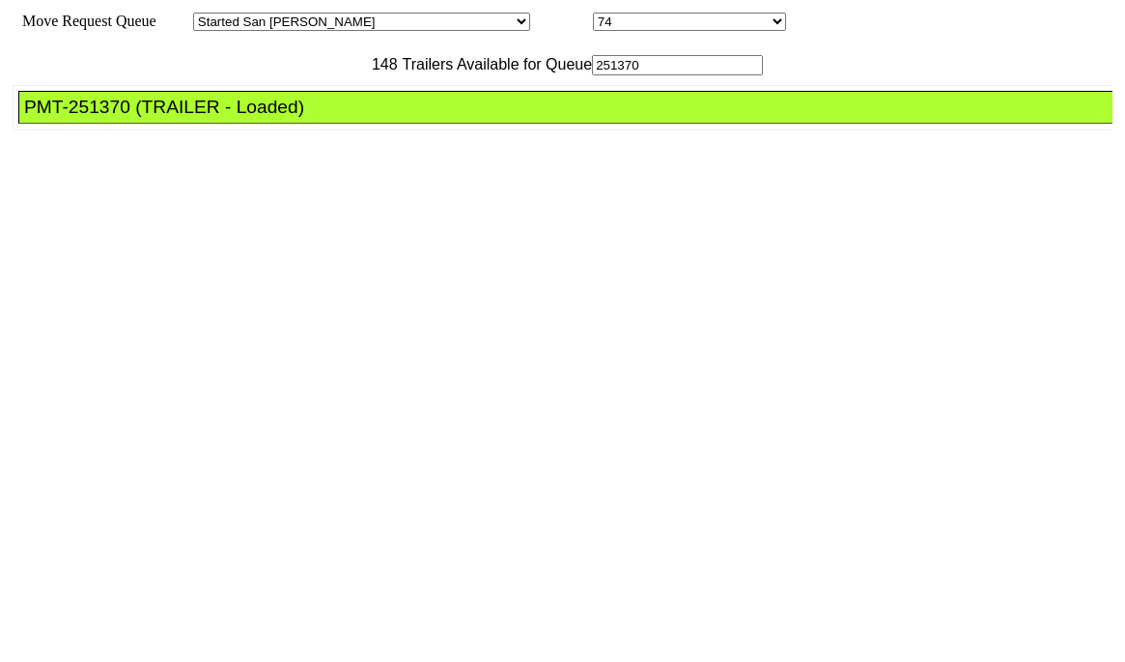
click at [318, 124] on li "PMT-251370 (TRAILER - Loaded)" at bounding box center [574, 107] width 1112 height 33
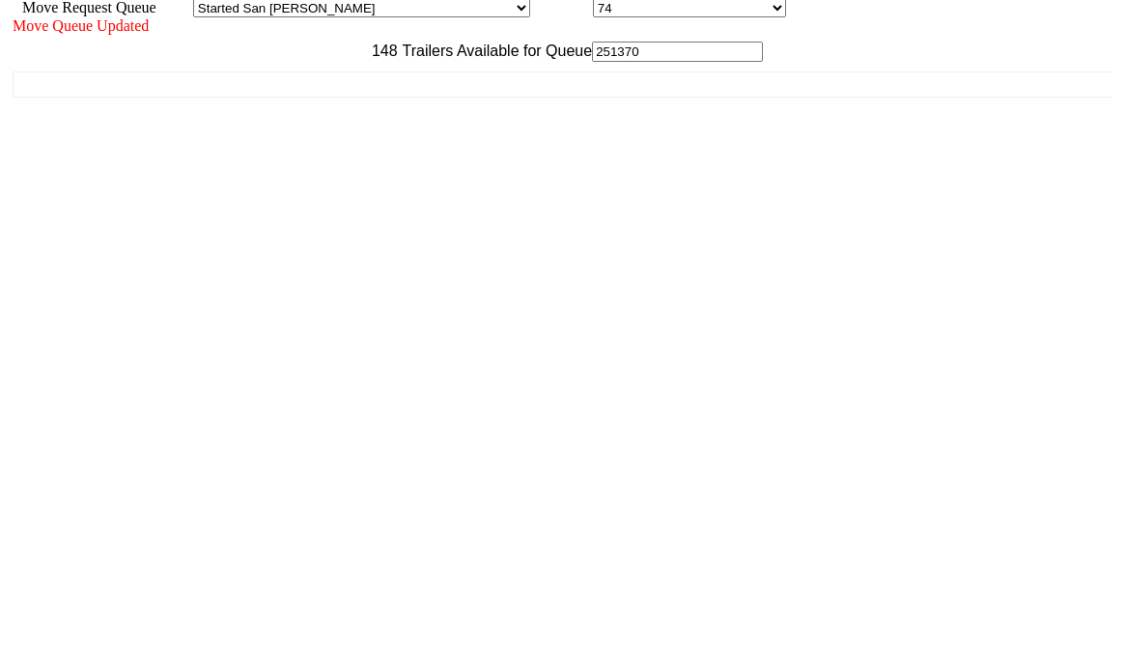
scroll to position [17, 0]
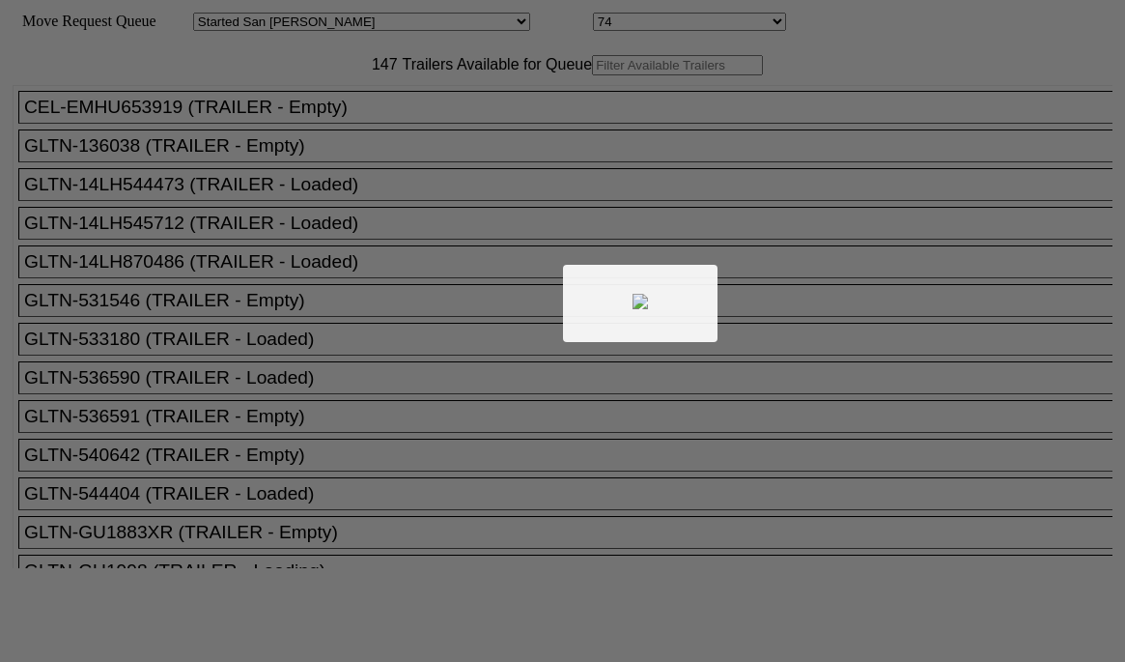
click at [300, 110] on div at bounding box center [562, 331] width 1125 height 662
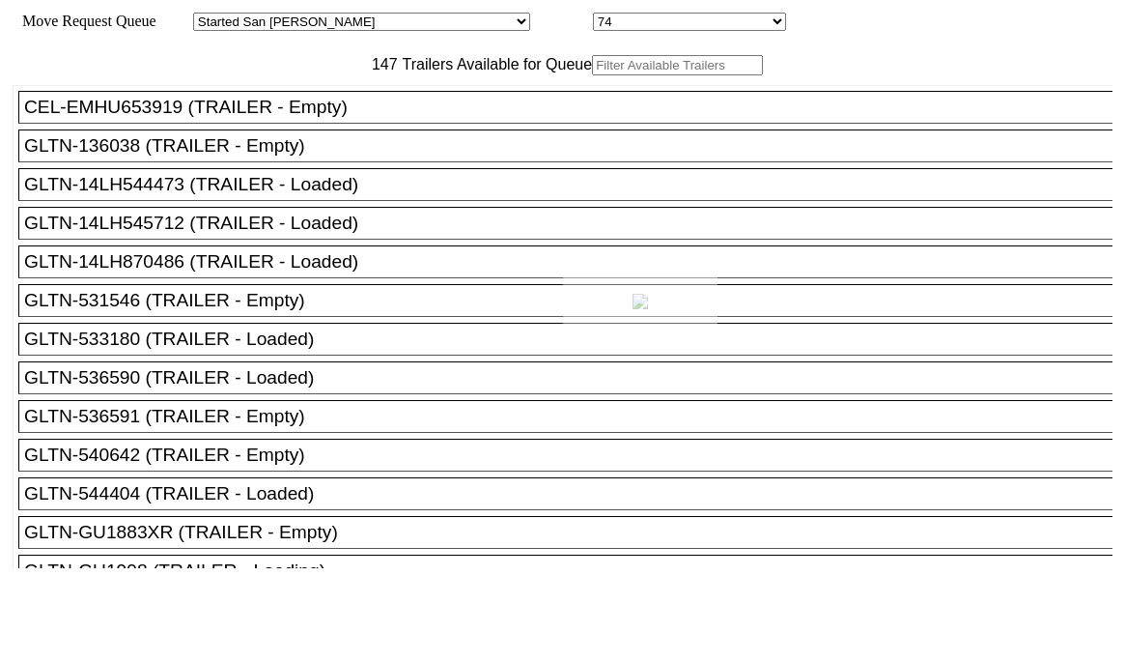
click at [300, 110] on div at bounding box center [562, 331] width 1125 height 662
click at [592, 75] on input "text" at bounding box center [677, 65] width 171 height 20
paste input "170437"
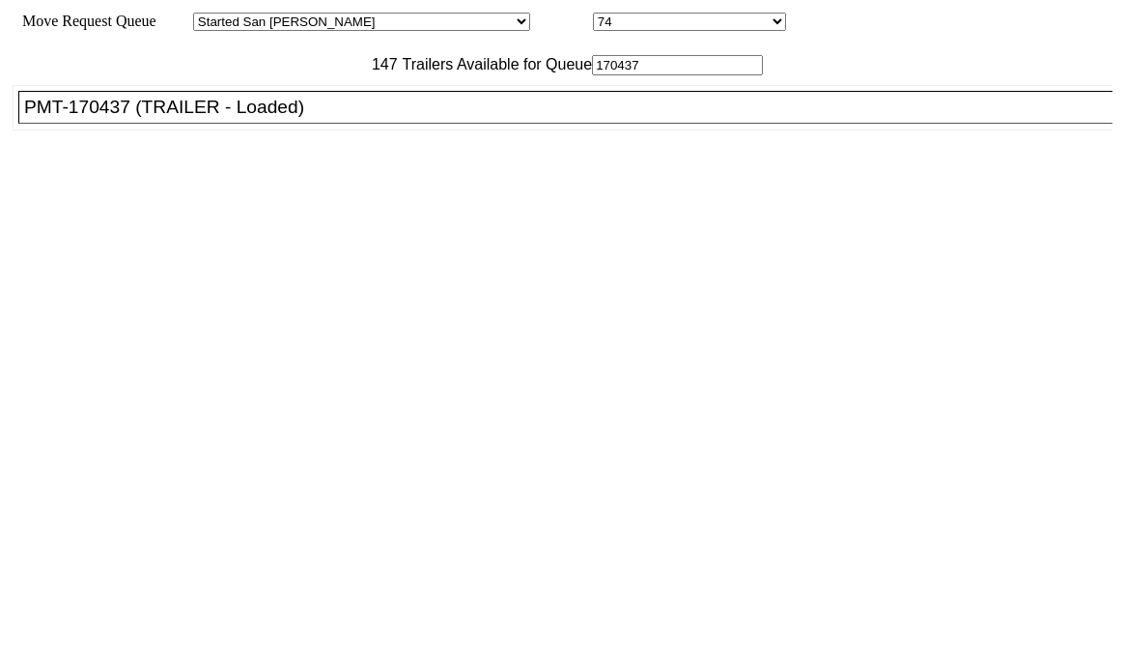
type input "170437"
click at [295, 118] on div "PMT-170437 (TRAILER - Loaded)" at bounding box center [574, 107] width 1100 height 21
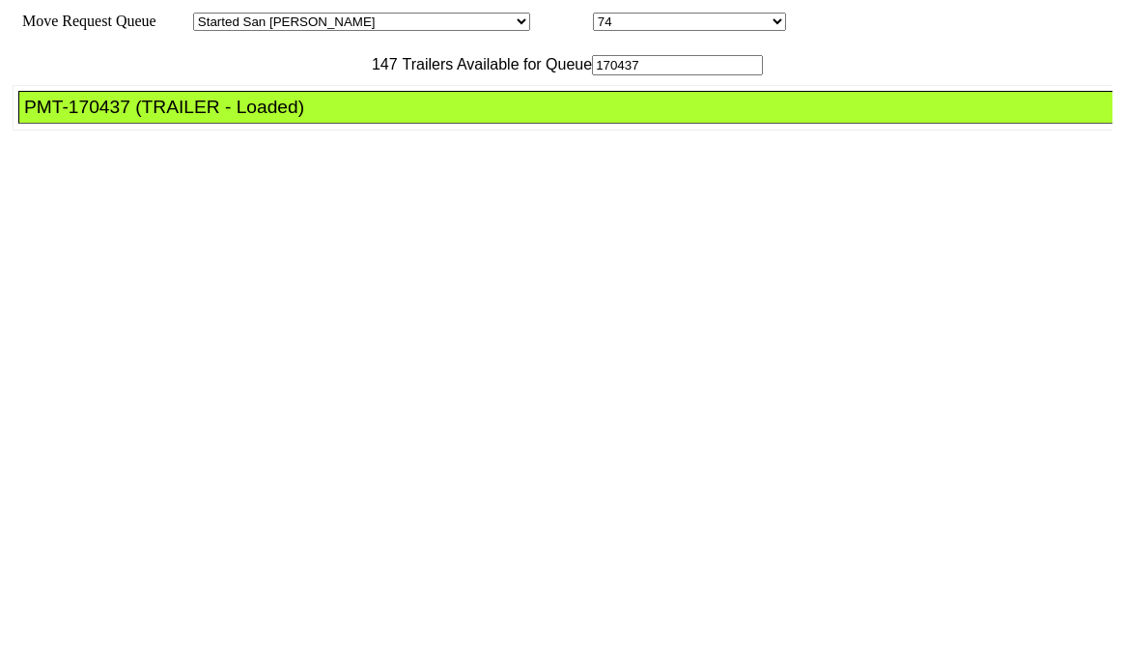
click at [295, 118] on div "PMT-170437 (TRAILER - Loaded)" at bounding box center [574, 107] width 1100 height 21
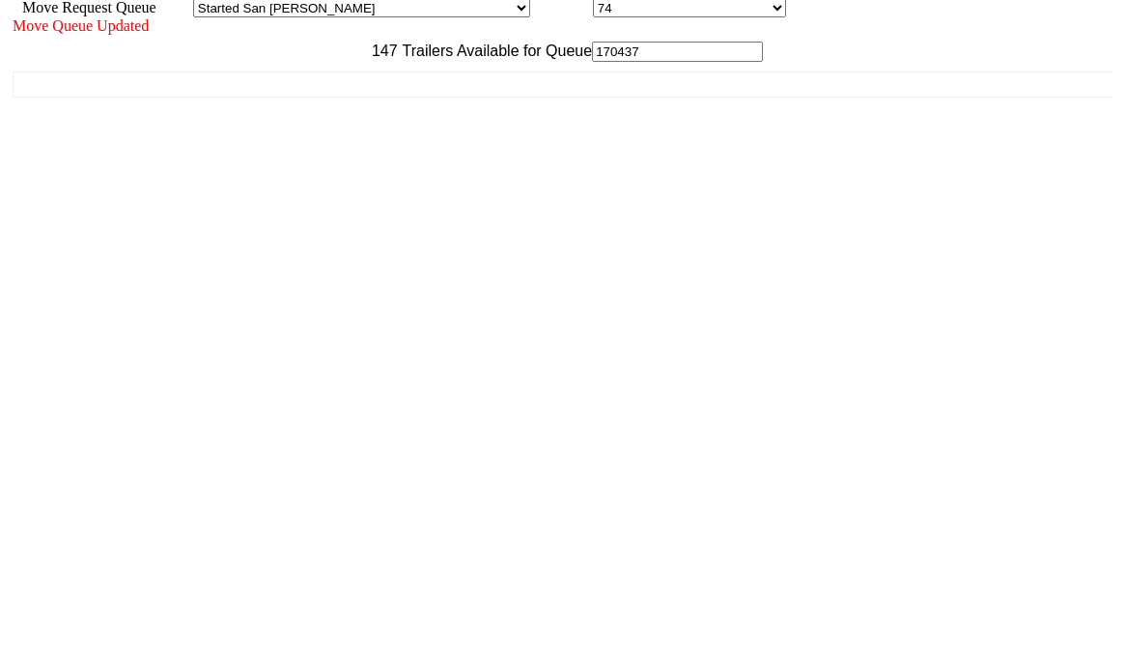
scroll to position [17, 0]
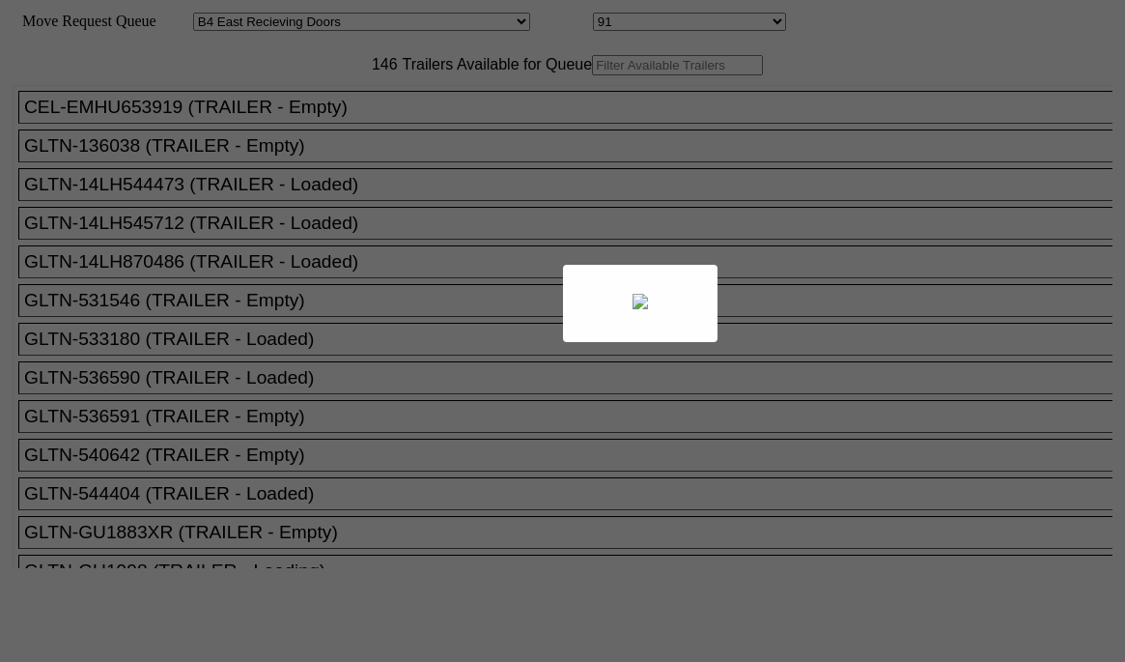
select select "527"
select select "8147"
drag, startPoint x: 0, startPoint y: 0, endPoint x: 343, endPoint y: 105, distance: 358.7
click at [343, 105] on div at bounding box center [562, 331] width 1125 height 662
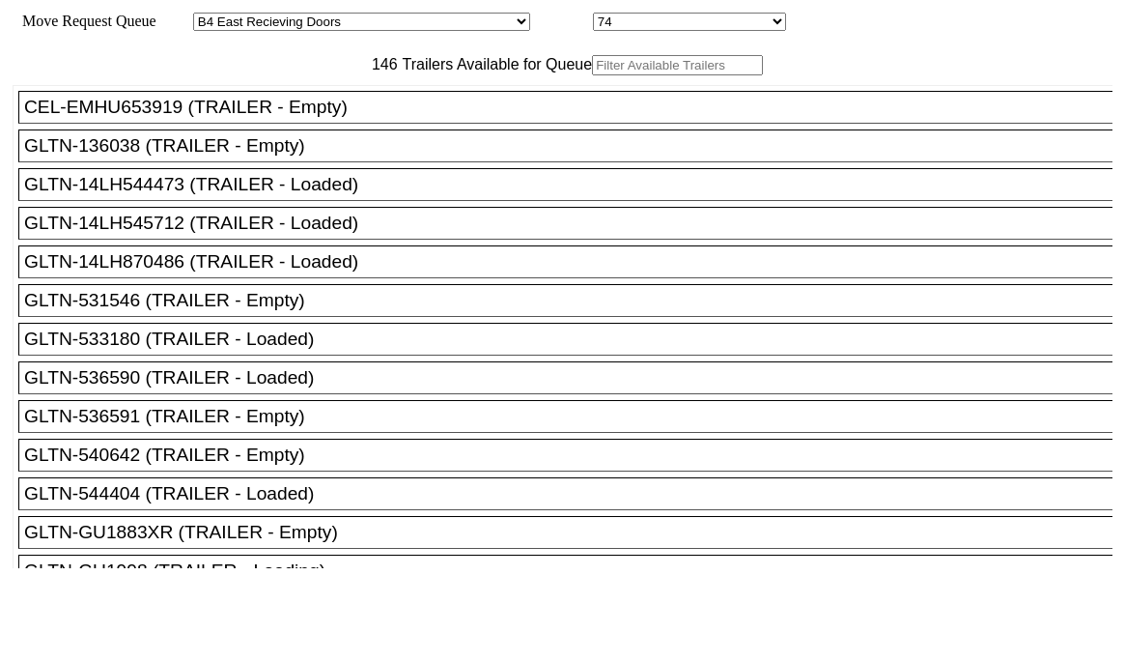
drag, startPoint x: 355, startPoint y: 124, endPoint x: 365, endPoint y: 108, distance: 18.2
click at [592, 75] on input "text" at bounding box center [677, 65] width 171 height 20
paste input "240772"
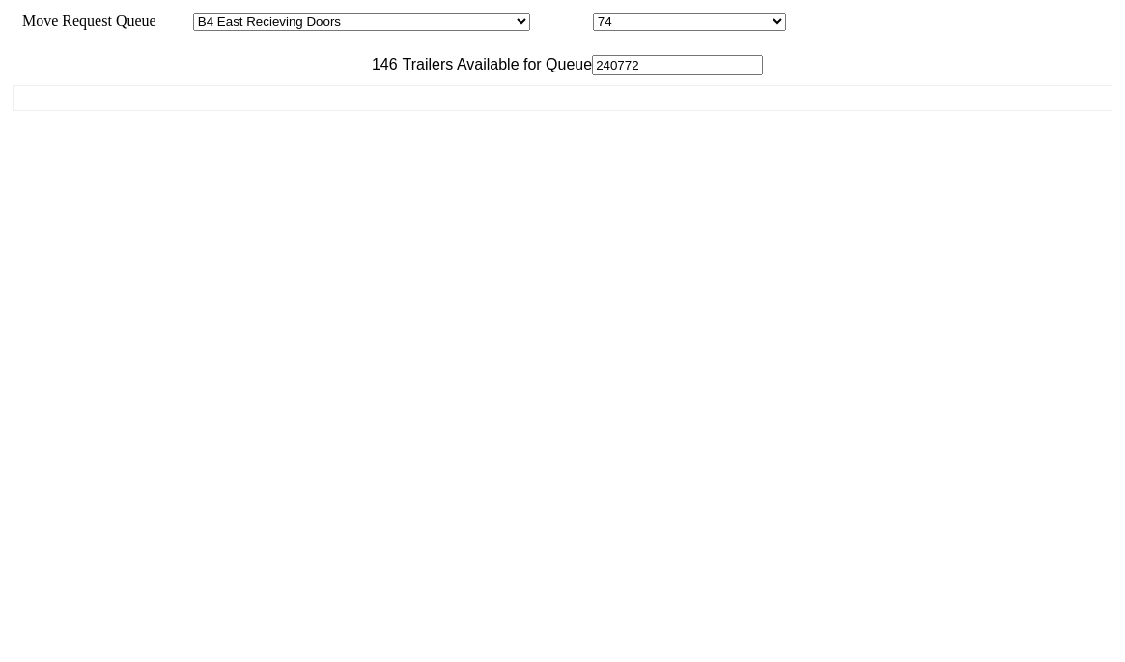
type input "240772"
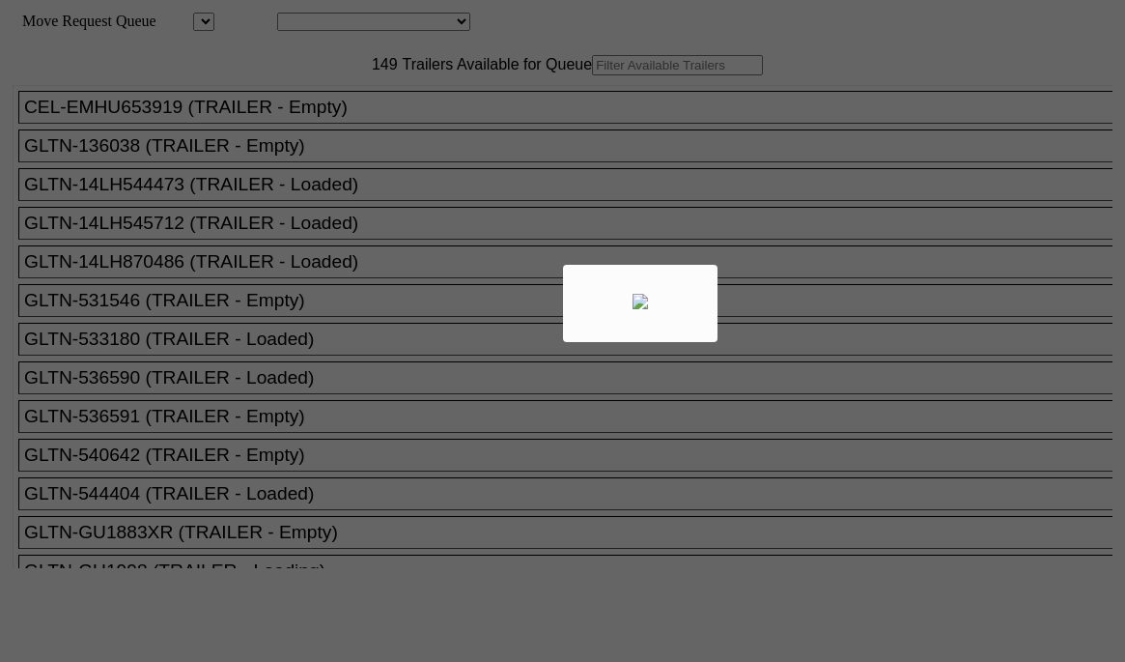
drag, startPoint x: 0, startPoint y: 0, endPoint x: 352, endPoint y: 113, distance: 369.4
click at [352, 113] on div at bounding box center [562, 331] width 1125 height 662
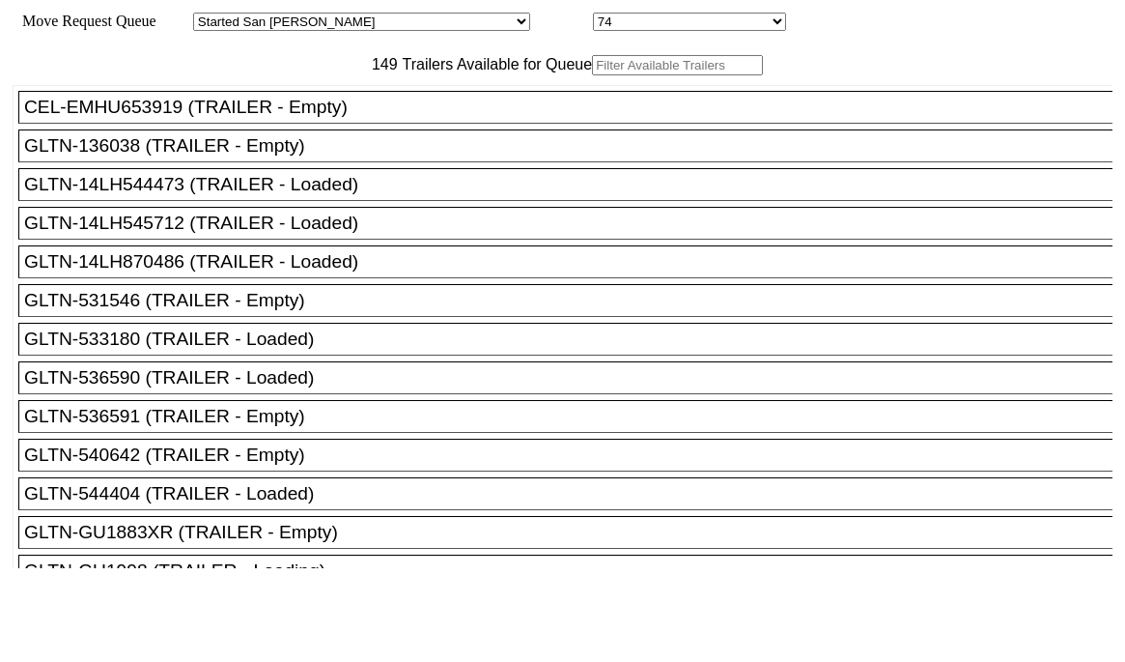
click at [592, 75] on input "text" at bounding box center [677, 65] width 171 height 20
paste input "240372"
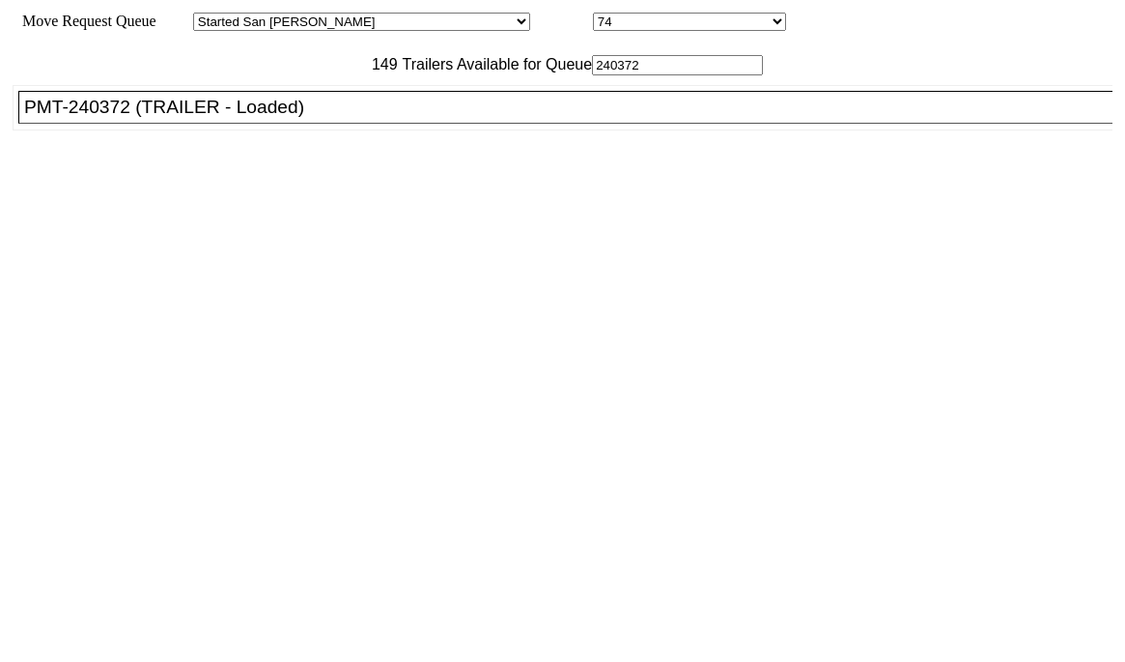
type input "240372"
click at [238, 118] on div "PMT-240372 (TRAILER - Loaded)" at bounding box center [574, 107] width 1100 height 21
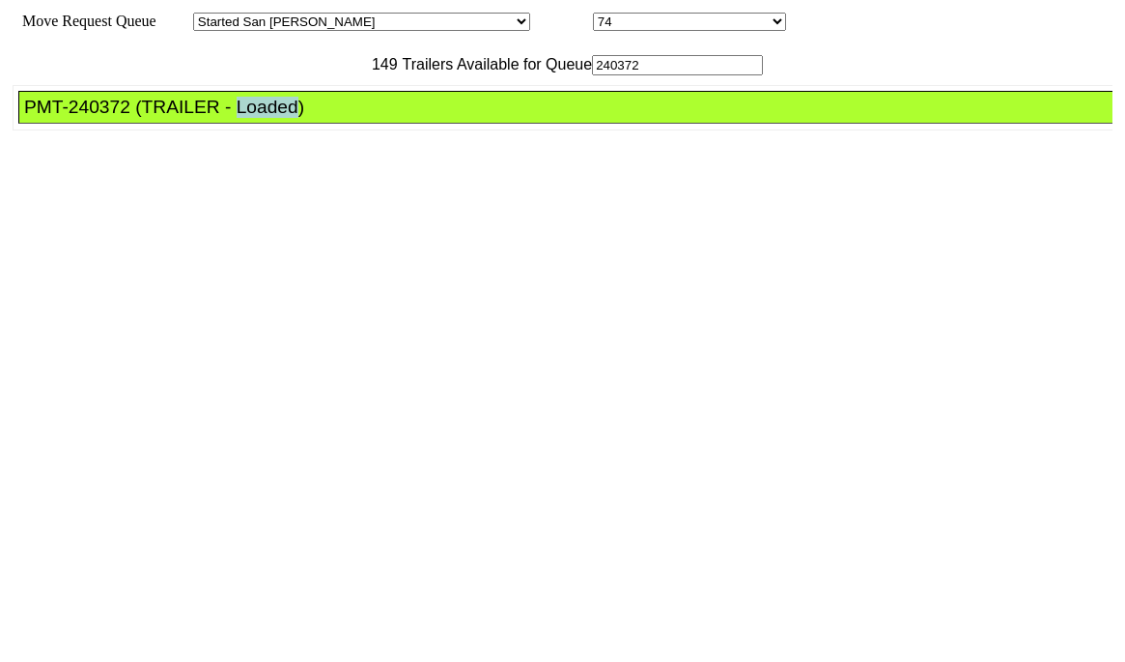
drag, startPoint x: 238, startPoint y: 158, endPoint x: 663, endPoint y: 366, distance: 473.1
click at [239, 118] on div "PMT-240372 (TRAILER - Loaded)" at bounding box center [574, 107] width 1100 height 21
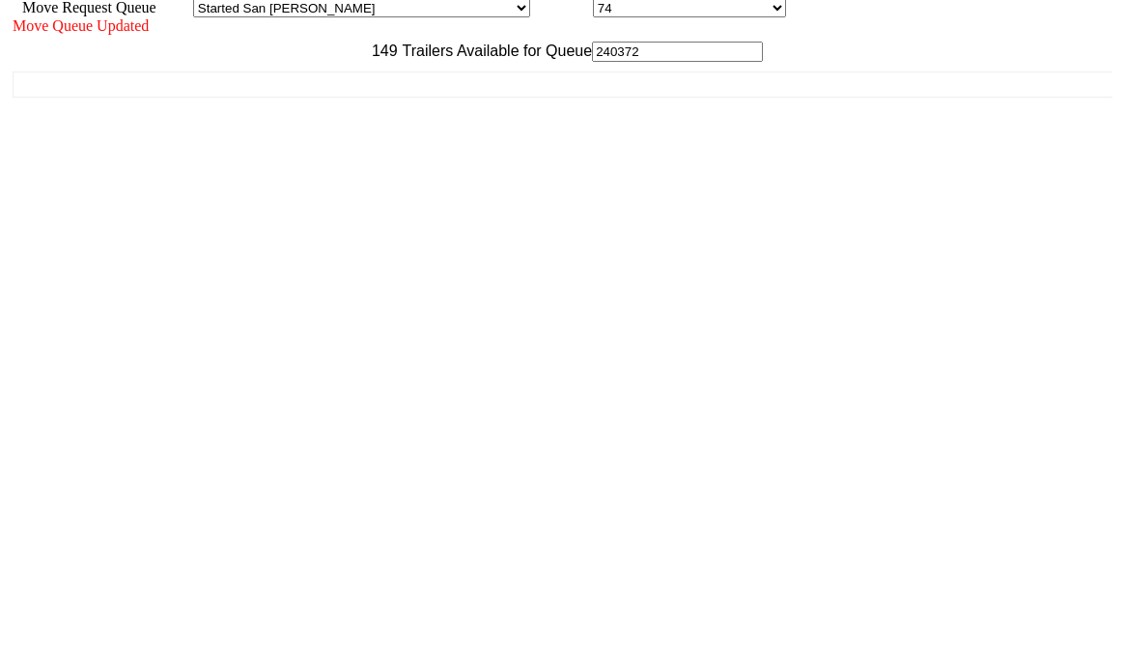
scroll to position [17, 0]
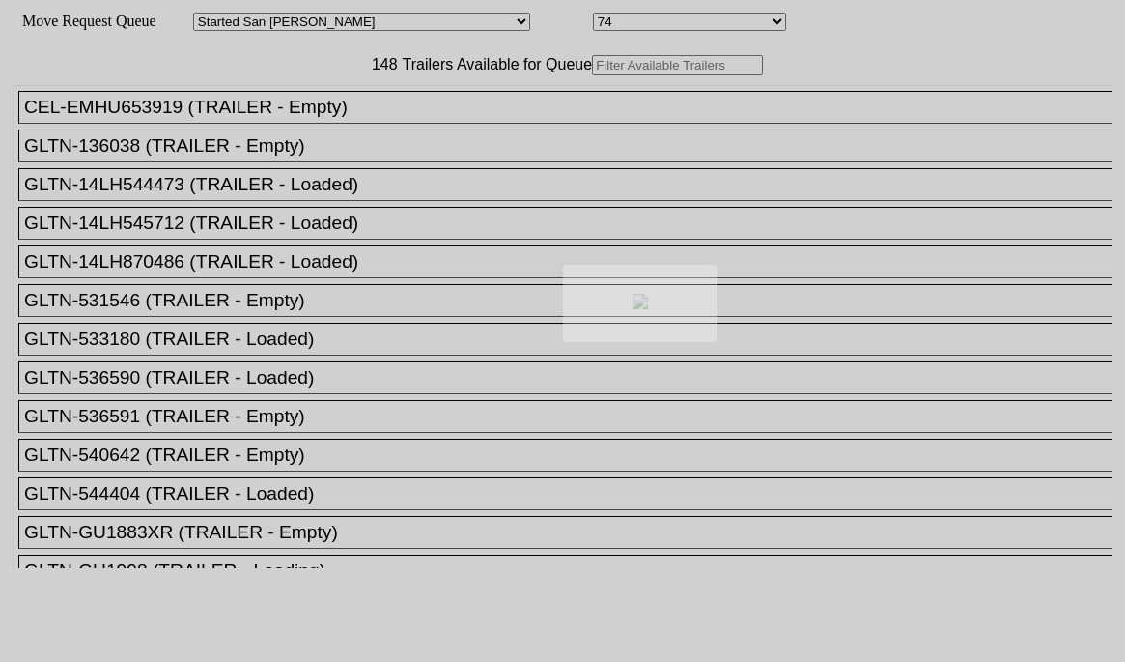
click at [343, 120] on div at bounding box center [562, 331] width 1125 height 662
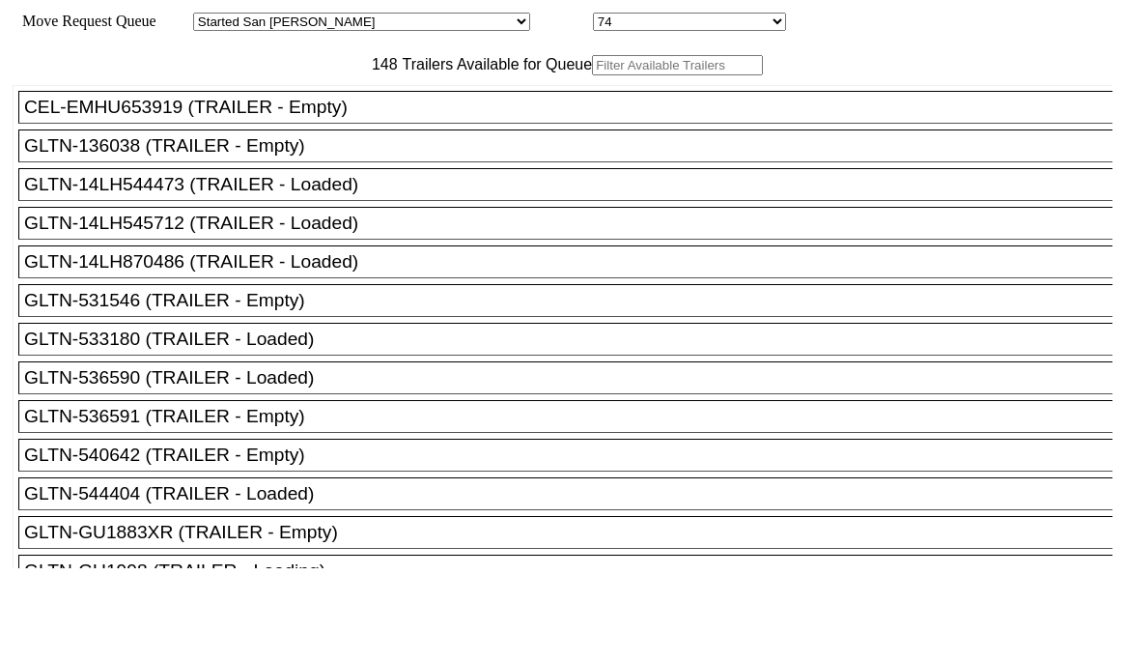
click at [592, 75] on input "text" at bounding box center [677, 65] width 171 height 20
paste input "CSIZ2266"
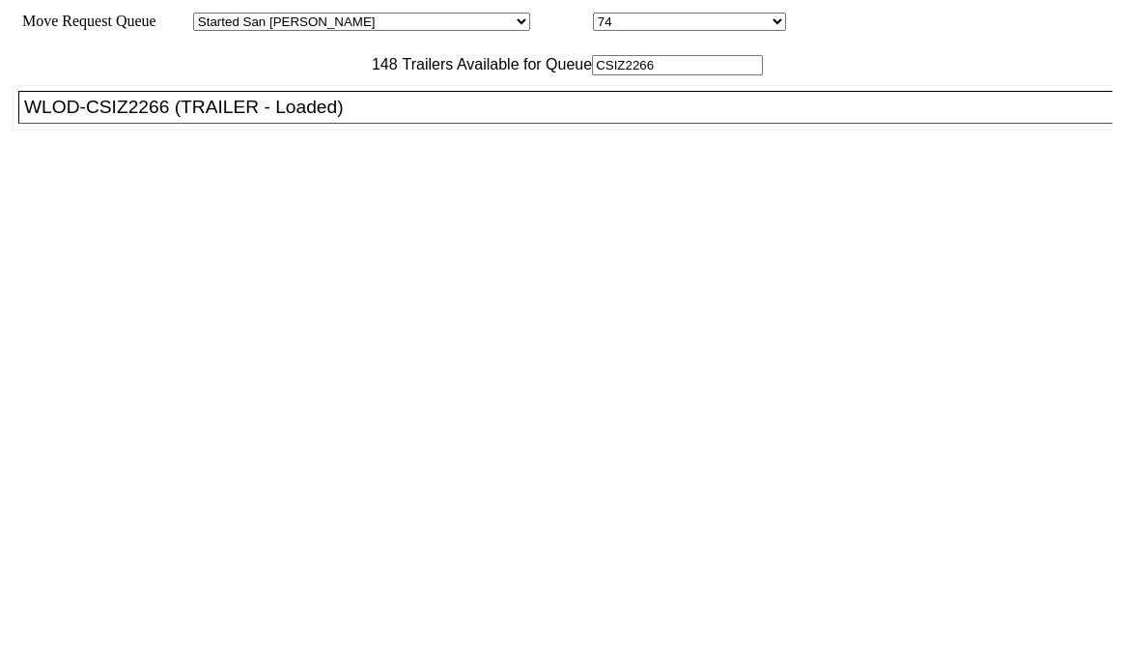
type input "CSIZ2266"
click at [333, 118] on div "WLOD-CSIZ2266 (TRAILER - Loaded)" at bounding box center [574, 107] width 1100 height 21
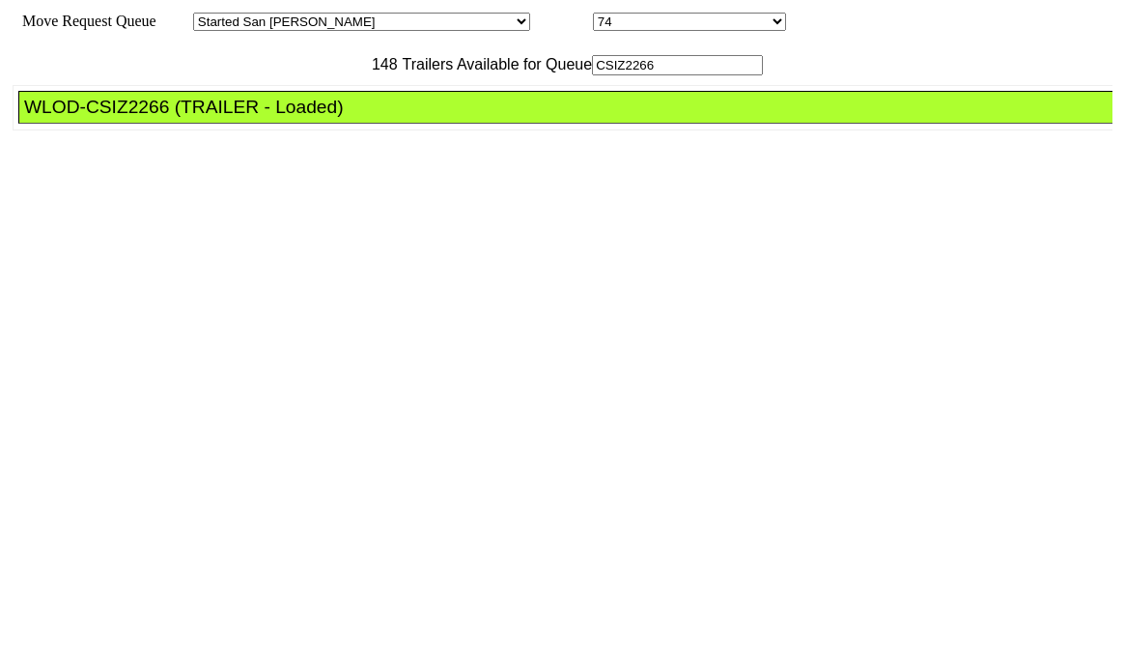
click at [333, 118] on div "WLOD-CSIZ2266 (TRAILER - Loaded)" at bounding box center [574, 107] width 1100 height 21
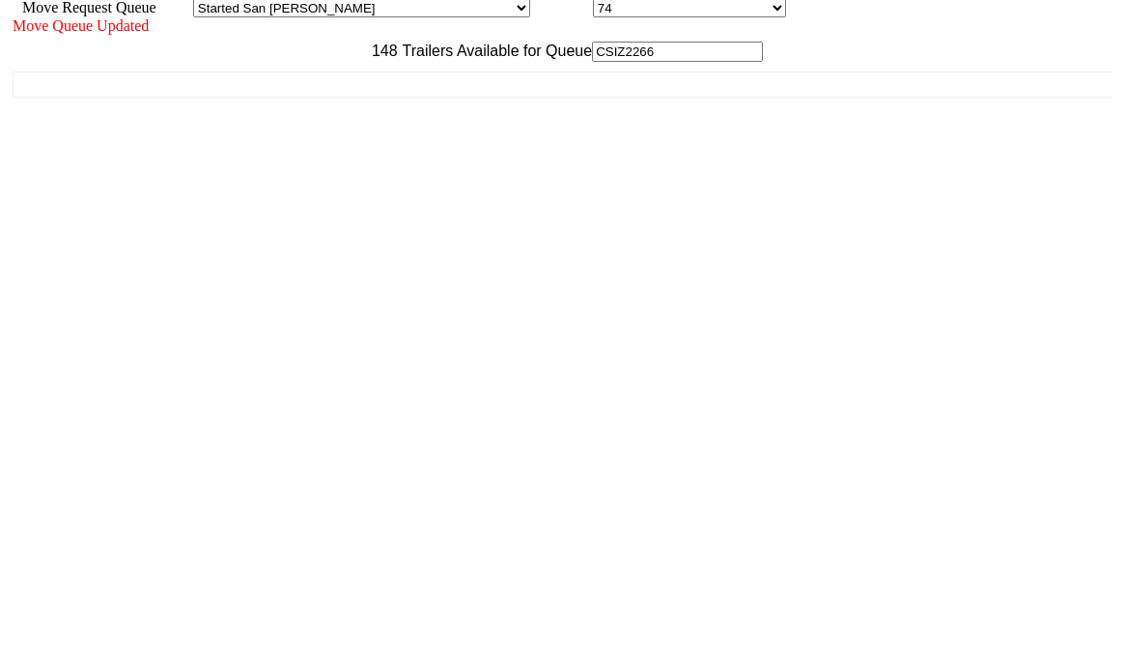
scroll to position [17, 0]
